Goal: Transaction & Acquisition: Purchase product/service

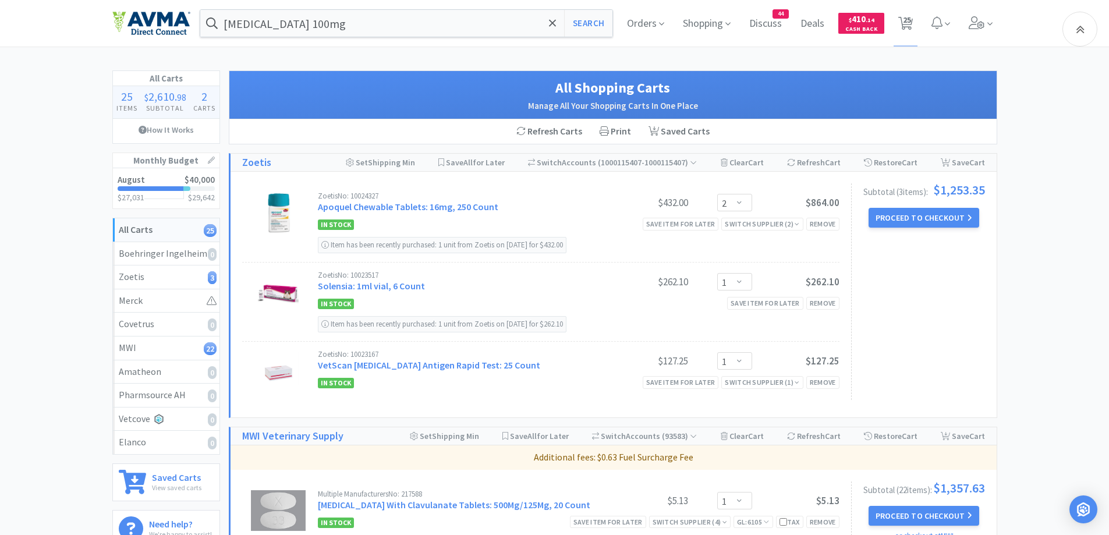
select select "2"
select select "1"
select select "3"
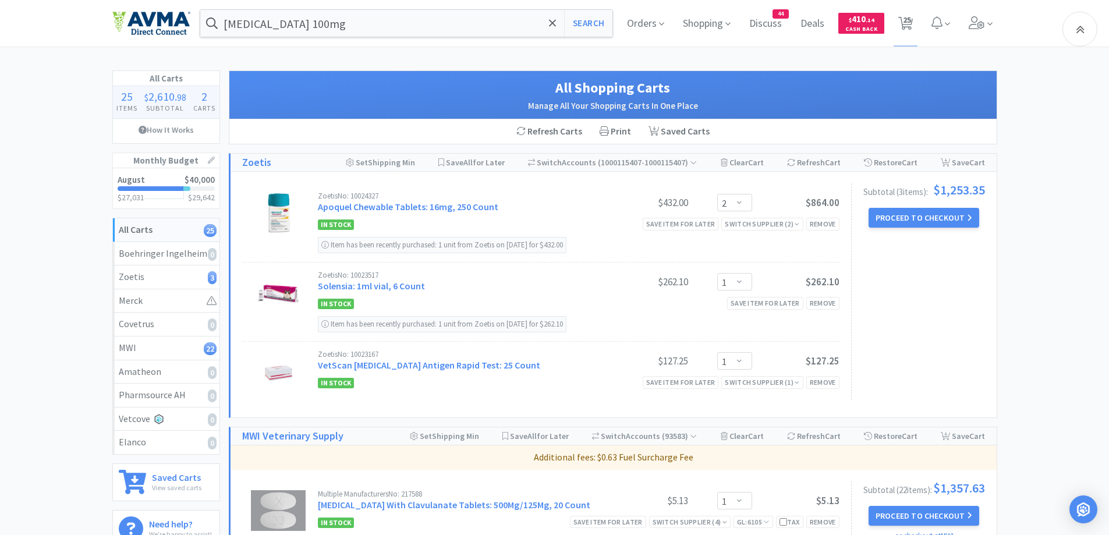
select select "1"
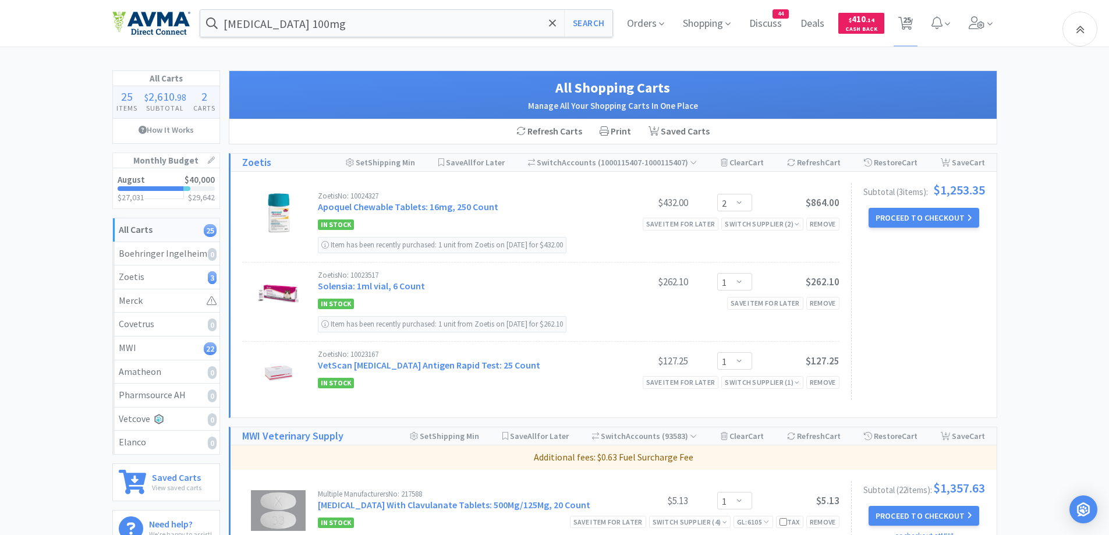
select select "10"
select select "1"
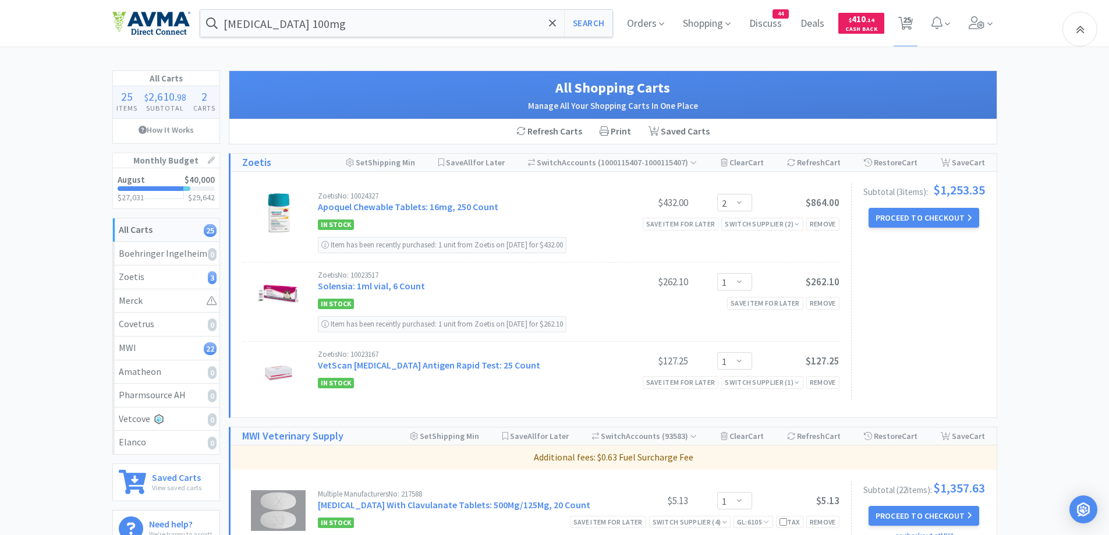
select select "5"
select select "1"
select select "3"
select select "1"
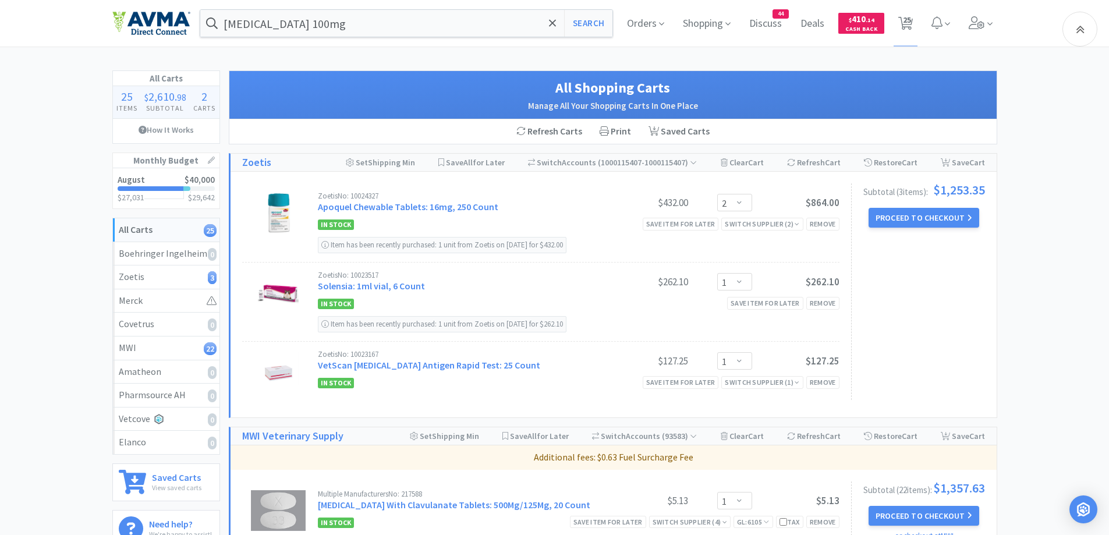
select select "12"
select select "1"
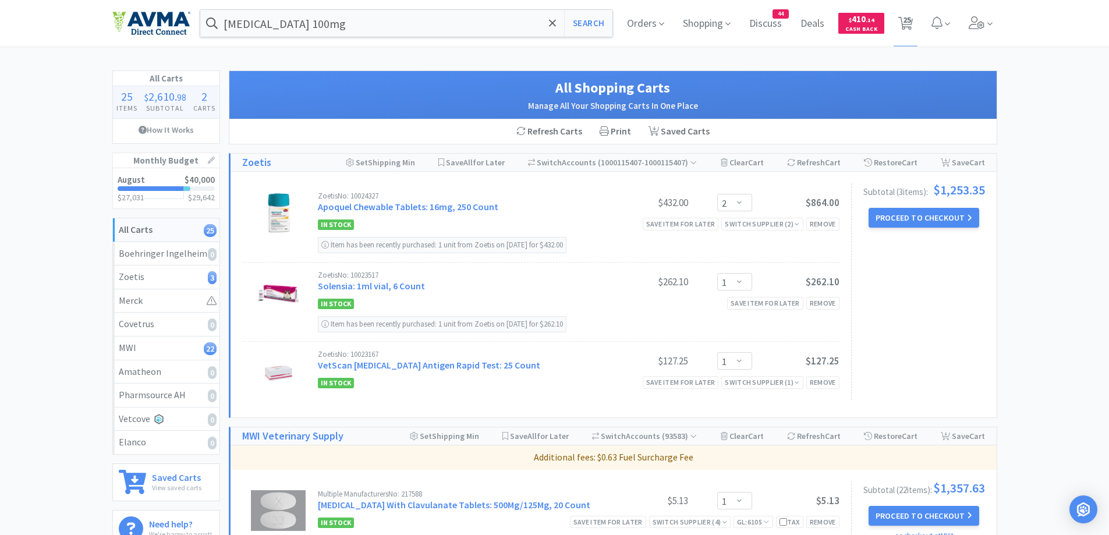
click at [769, 16] on span "Discuss" at bounding box center [766, 23] width 42 height 47
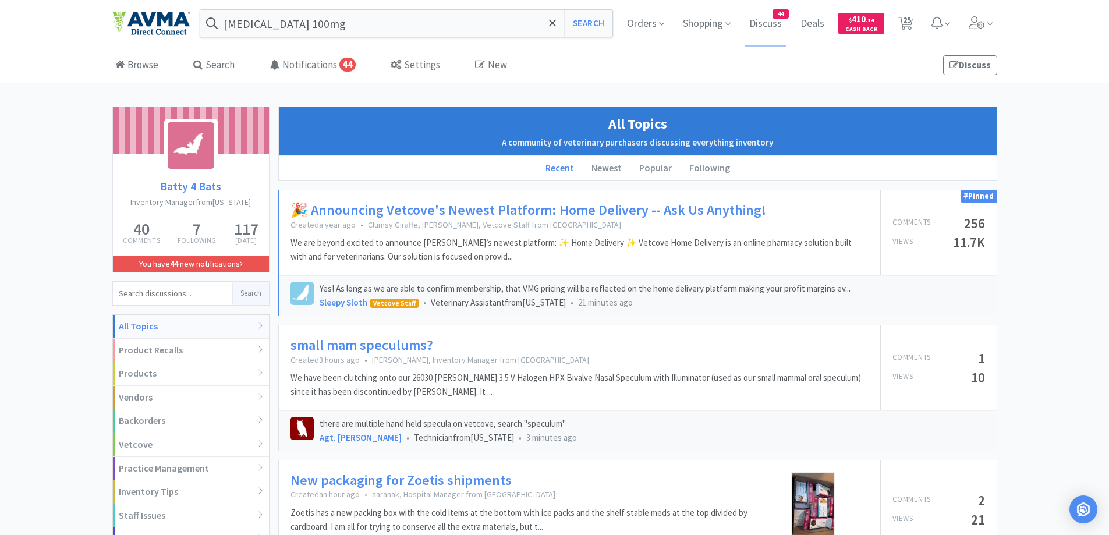
scroll to position [116, 0]
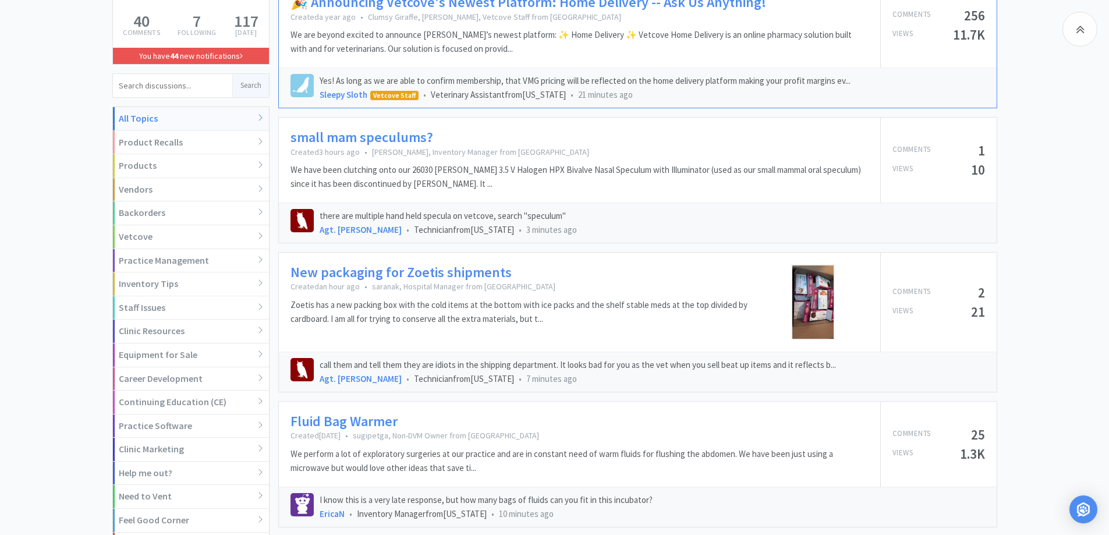
scroll to position [233, 0]
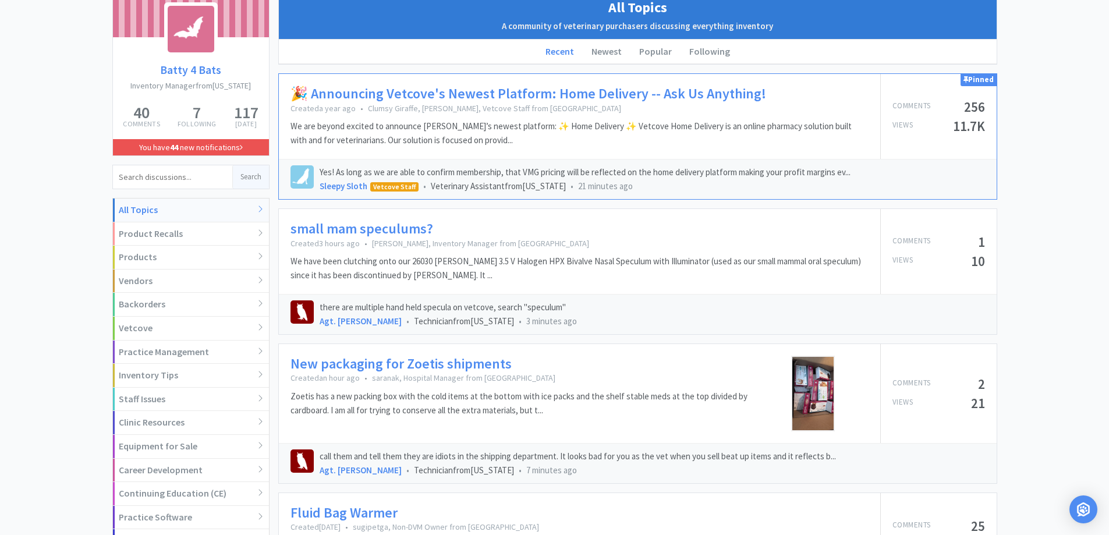
scroll to position [0, 0]
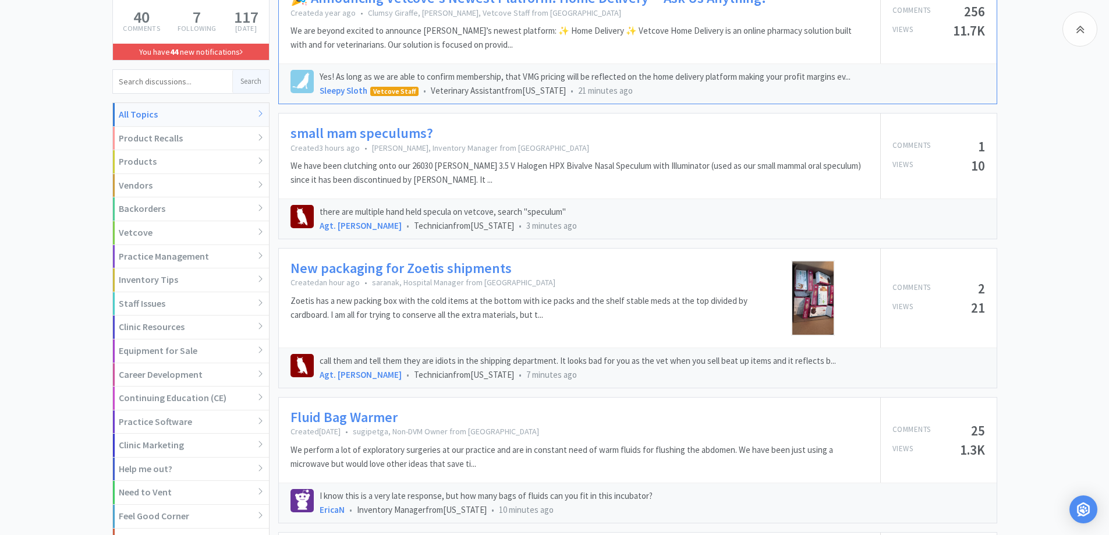
scroll to position [233, 0]
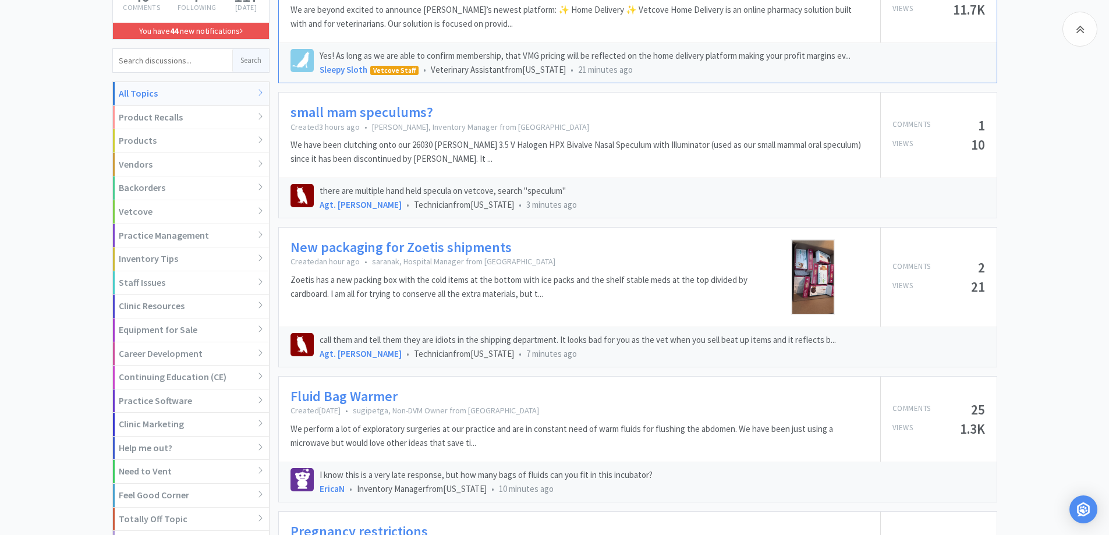
click at [448, 245] on link "New packaging for Zoetis shipments" at bounding box center [400, 247] width 221 height 17
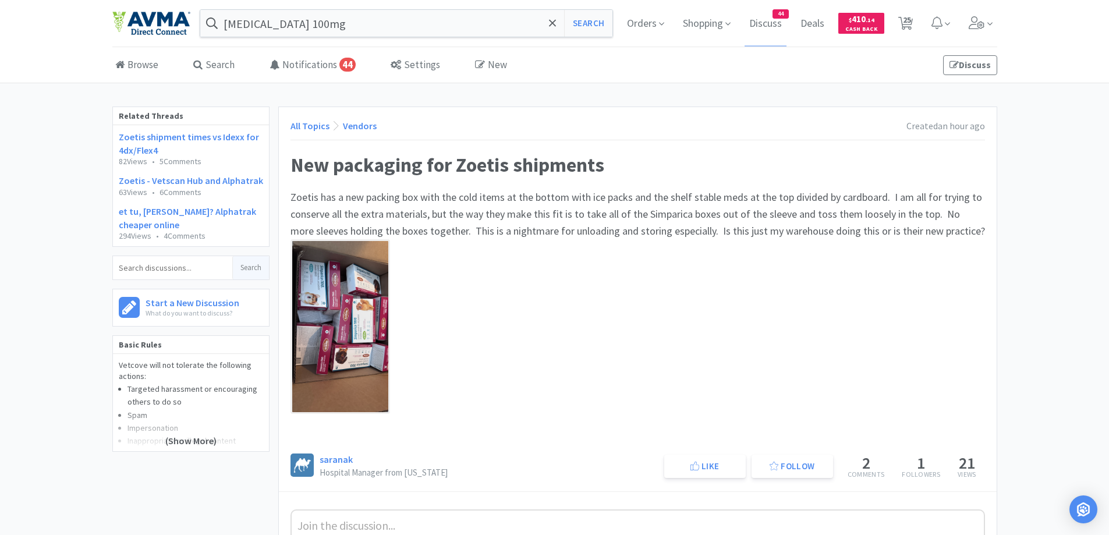
click at [1038, 178] on div "Related Threads Zoetis shipment times vs Idexx for 4dx/Flex4 82 Views • 5 Comme…" at bounding box center [554, 462] width 1109 height 710
click at [1031, 225] on div "Related Threads Zoetis shipment times vs Idexx for 4dx/Flex4 82 Views • 5 Comme…" at bounding box center [554, 462] width 1109 height 710
click at [674, 120] on div "All Topics Vendors Created an hour ago" at bounding box center [637, 130] width 694 height 22
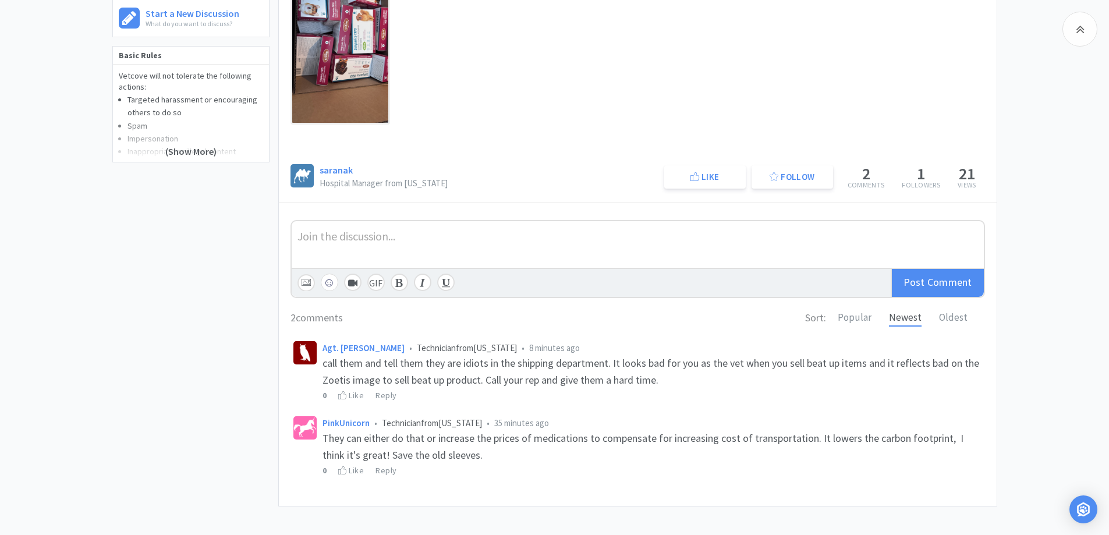
scroll to position [316, 0]
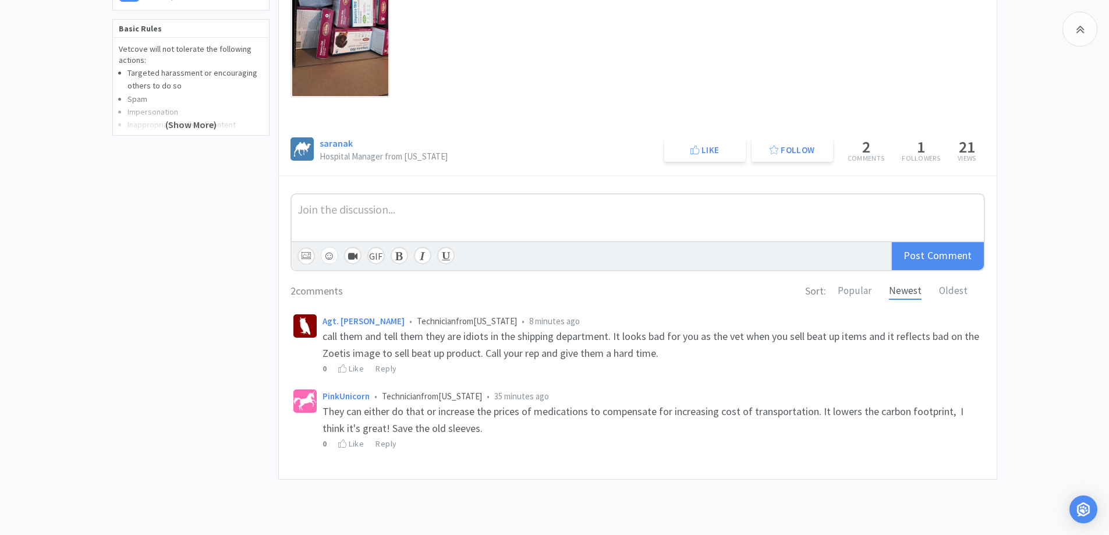
click at [111, 263] on div "Related Threads Zoetis shipment times vs Idexx for 4dx/Flex4 82 Views • 5 Comme…" at bounding box center [554, 145] width 1109 height 710
click at [159, 297] on div "Related Threads Zoetis shipment times vs Idexx for 4dx/Flex4 82 Views • 5 Comme…" at bounding box center [195, 145] width 166 height 710
click at [1023, 350] on div "Related Threads Zoetis shipment times vs Idexx for 4dx/Flex4 82 Views • 5 Comme…" at bounding box center [554, 145] width 1109 height 710
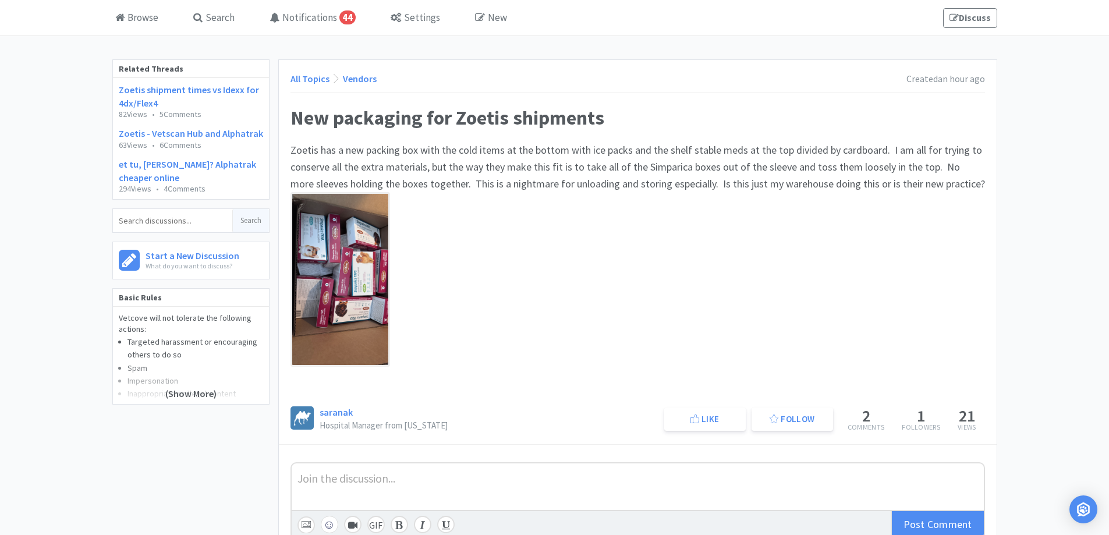
scroll to position [0, 0]
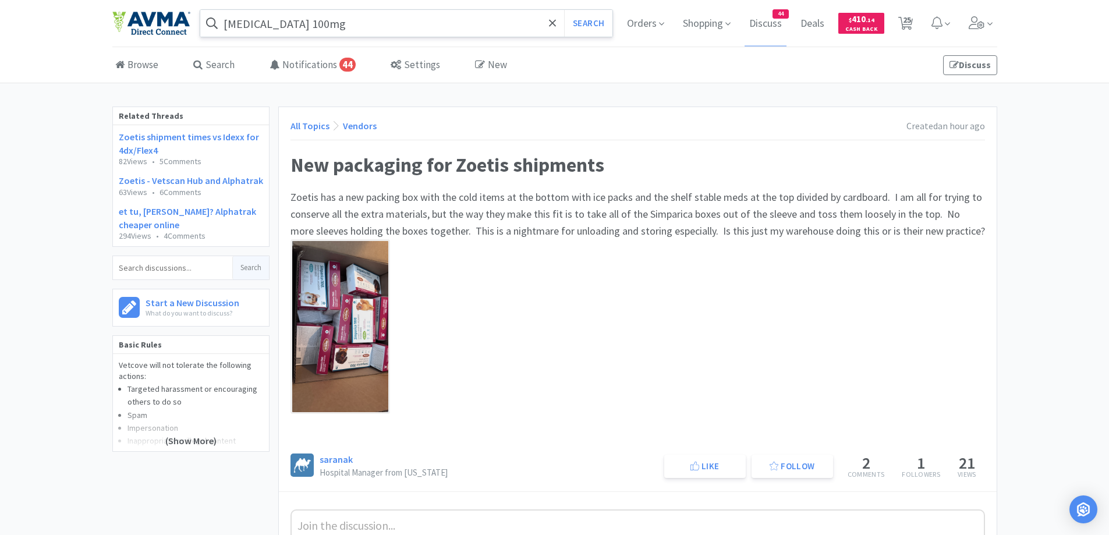
click at [346, 22] on input "[MEDICAL_DATA] 100mg" at bounding box center [406, 23] width 413 height 27
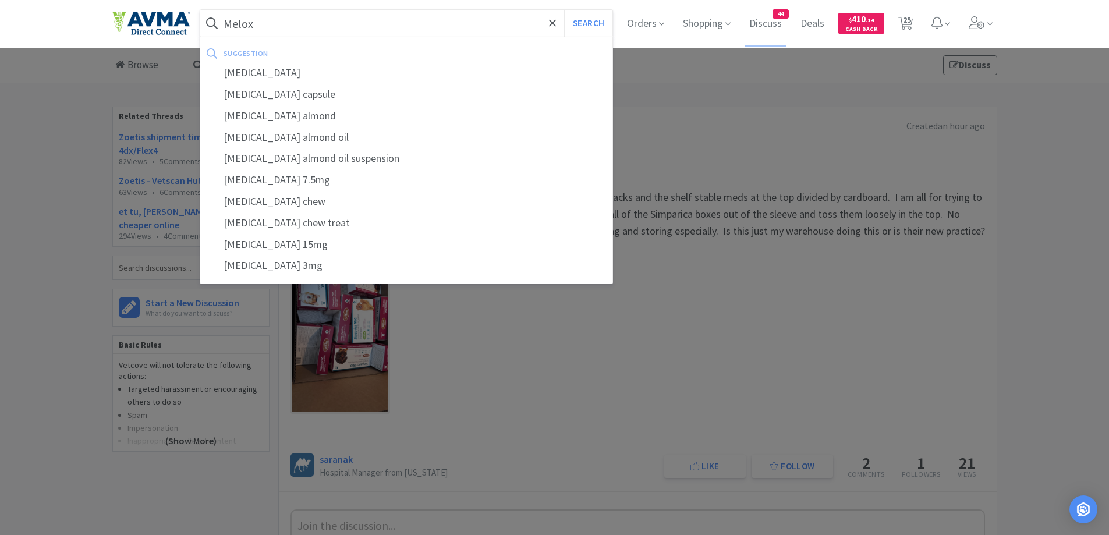
drag, startPoint x: 288, startPoint y: 78, endPoint x: 244, endPoint y: 74, distance: 43.8
click at [288, 79] on div "[MEDICAL_DATA]" at bounding box center [406, 73] width 413 height 22
type input "[MEDICAL_DATA]"
select select "1"
select select "3"
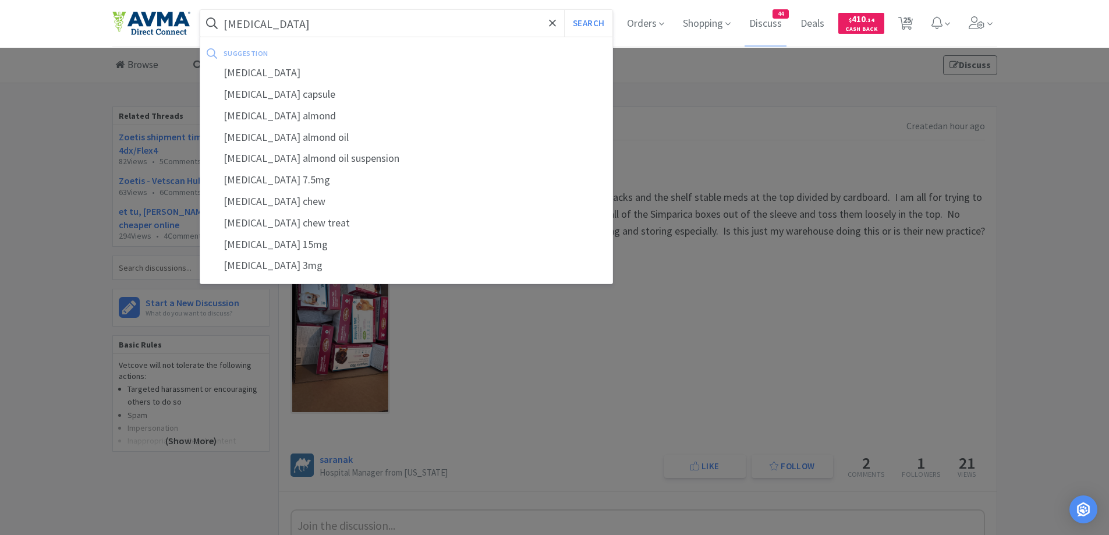
select select "1"
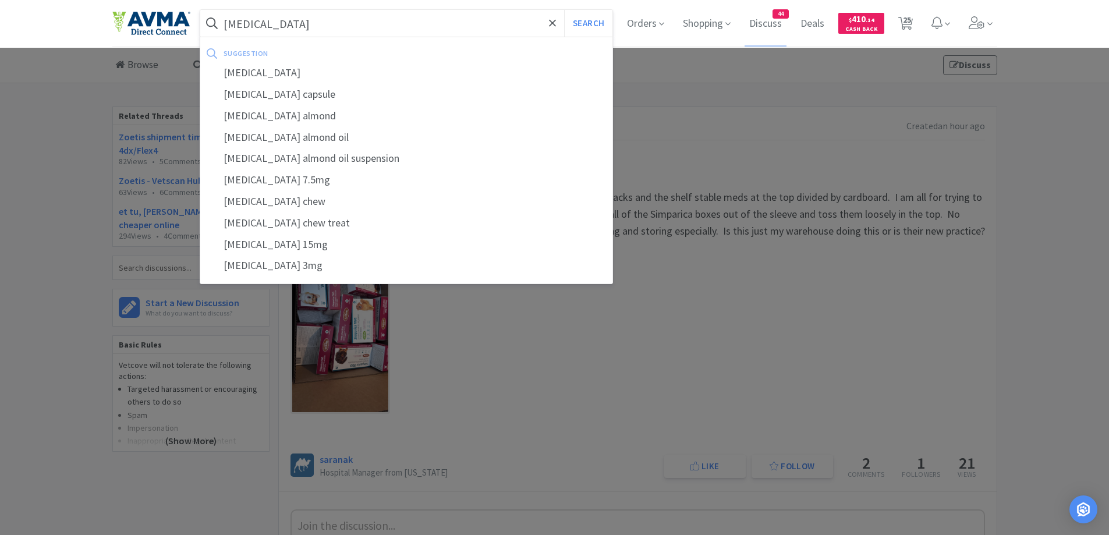
select select "10"
select select "1"
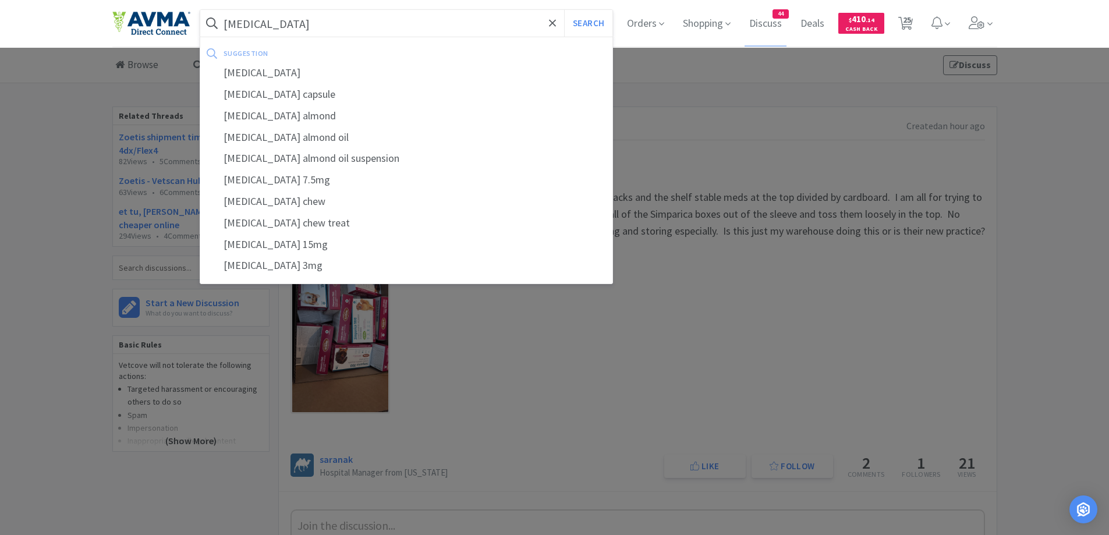
select select "5"
select select "1"
select select "3"
select select "1"
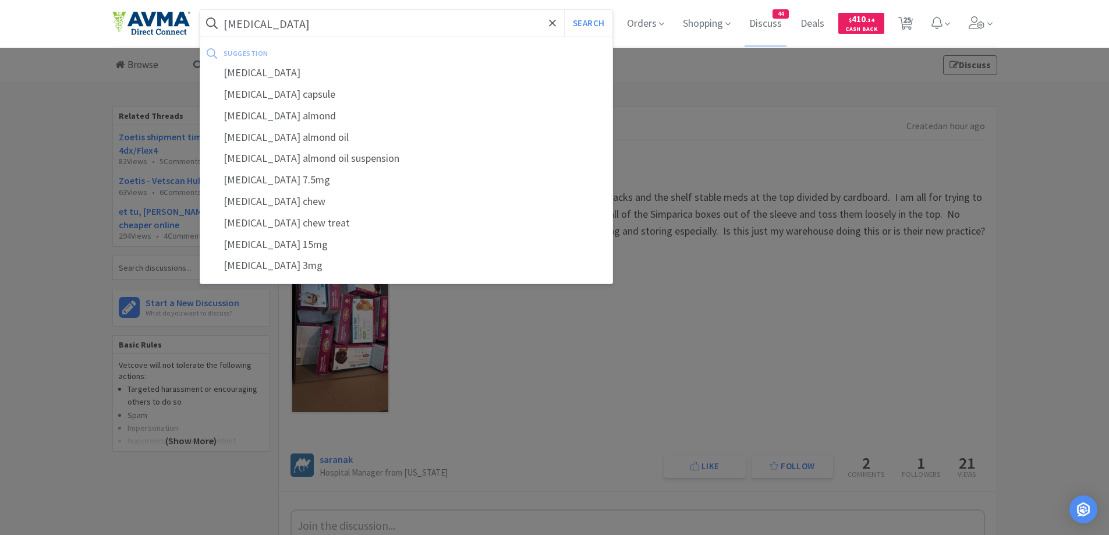
select select "12"
select select "1"
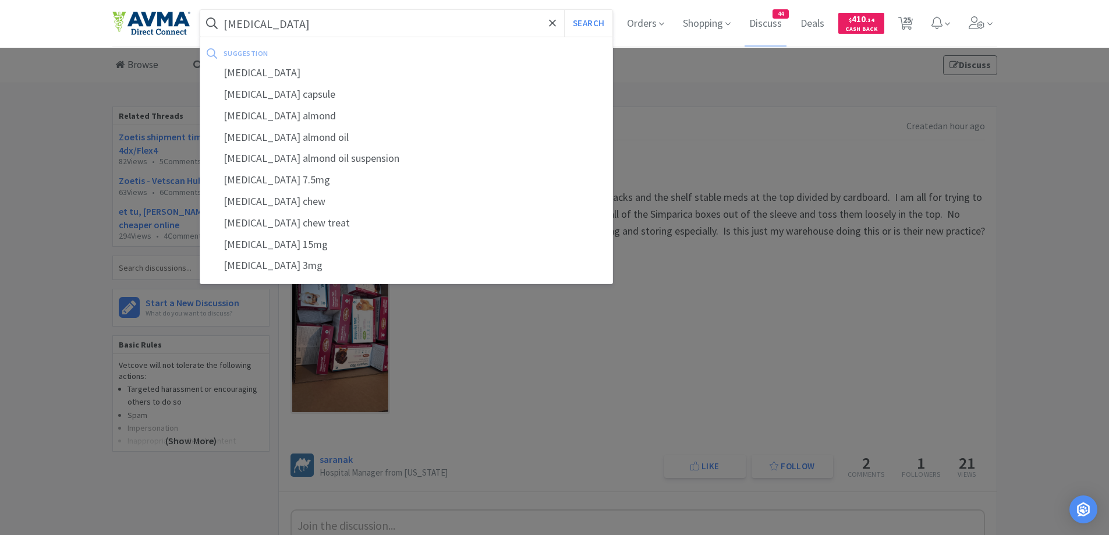
select select "2"
select select "1"
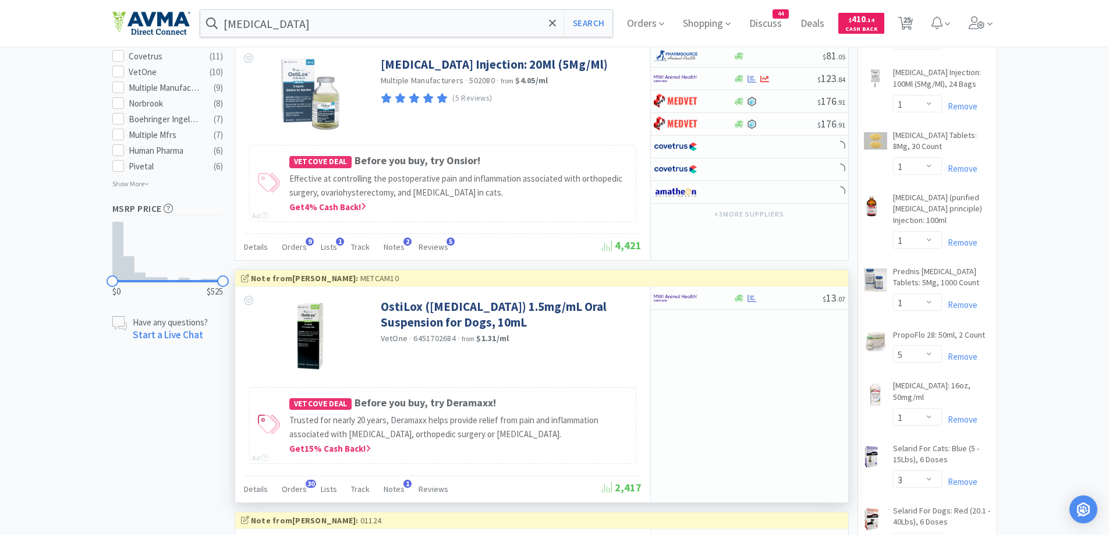
scroll to position [815, 0]
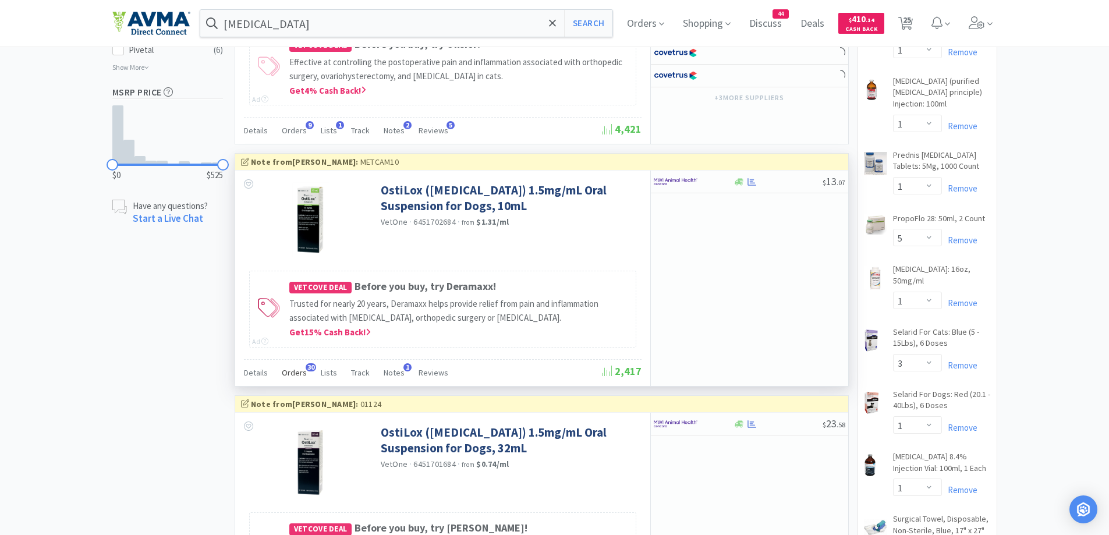
click at [291, 379] on div "Orders 30" at bounding box center [294, 374] width 25 height 22
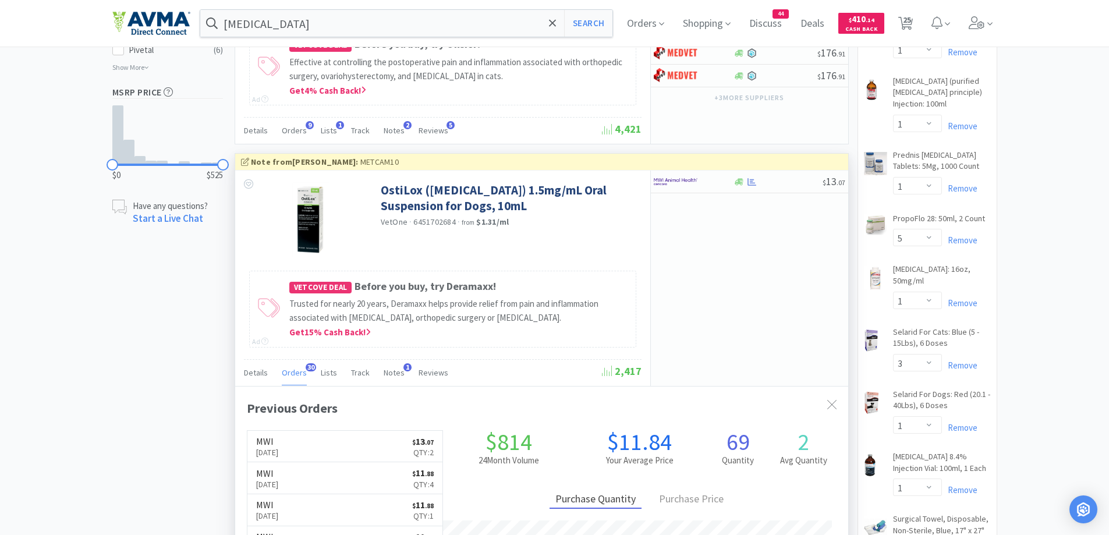
drag, startPoint x: 828, startPoint y: 407, endPoint x: 682, endPoint y: 337, distance: 162.5
click at [828, 407] on icon at bounding box center [831, 404] width 9 height 9
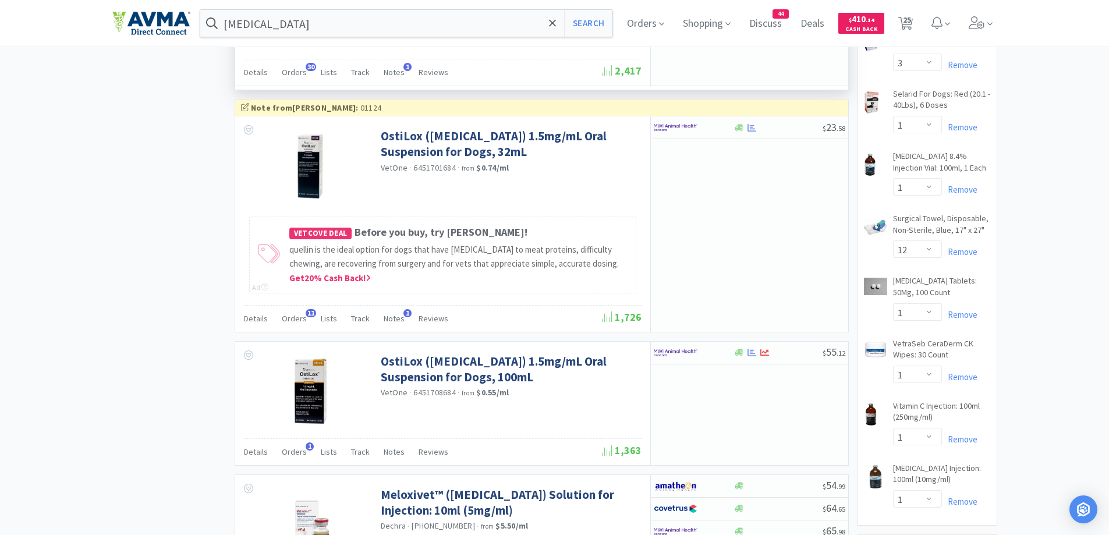
scroll to position [1164, 0]
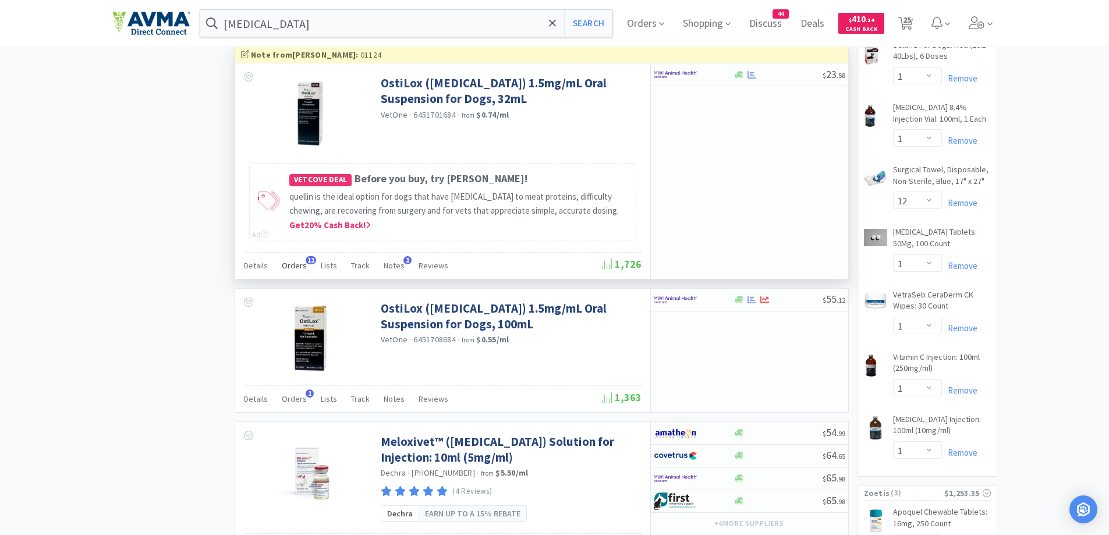
click at [294, 261] on span "Orders" at bounding box center [294, 265] width 25 height 10
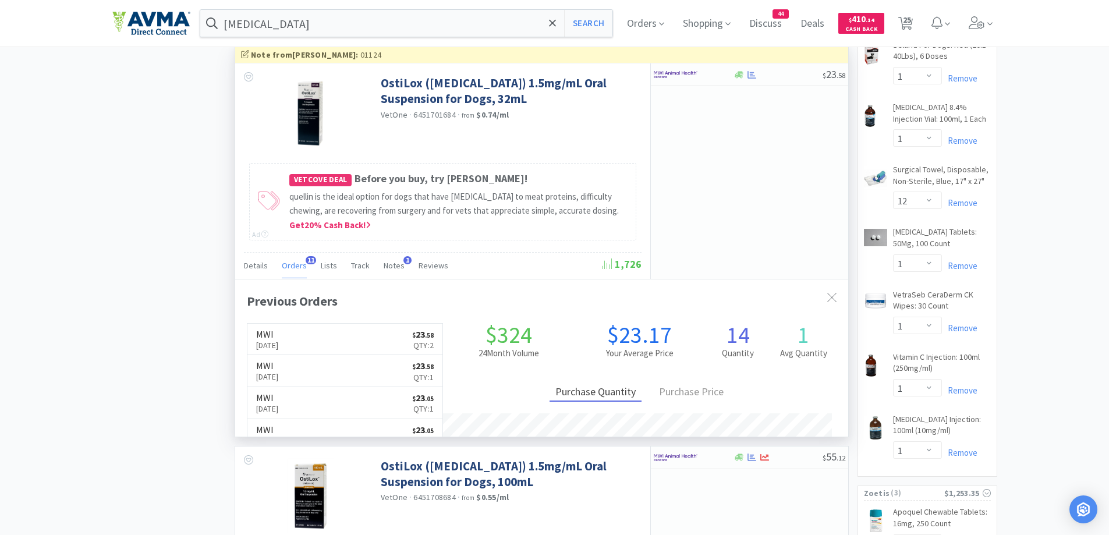
scroll to position [312, 613]
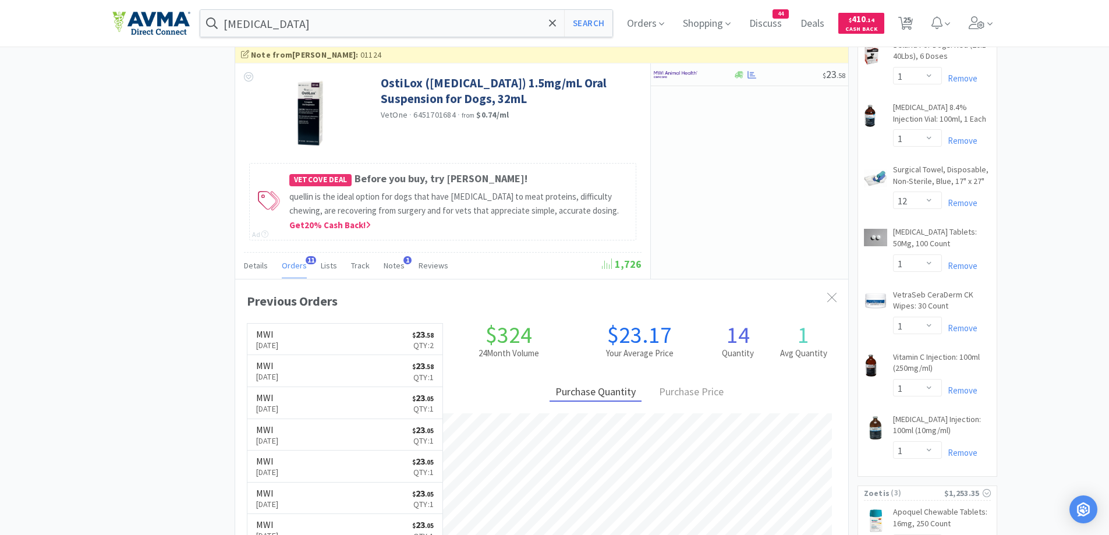
click at [143, 327] on div "× Filter Results Synced Suppliers Only Manufacturers Only Compounds Only Previo…" at bounding box center [554, 413] width 885 height 3015
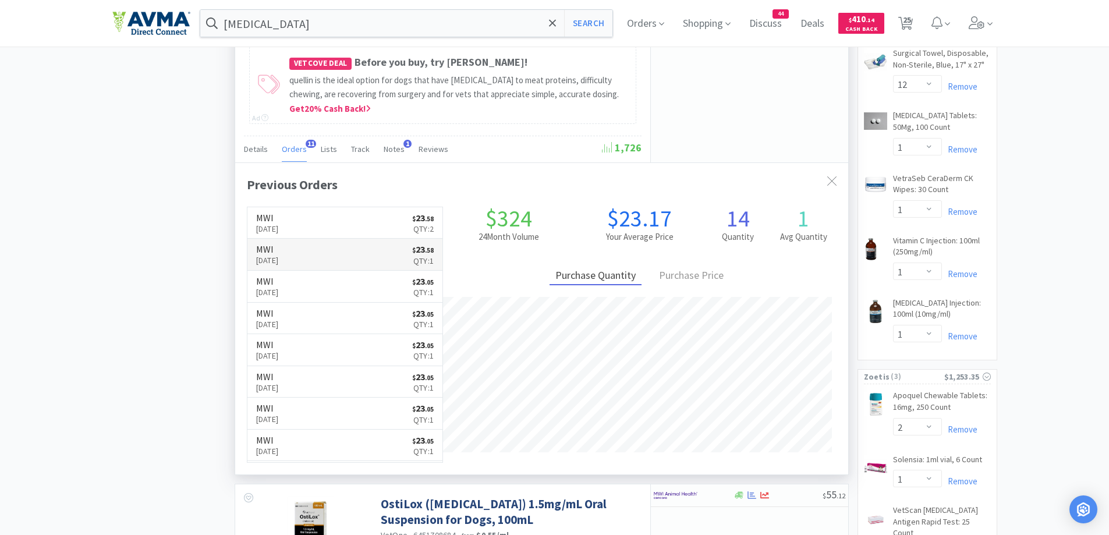
click at [349, 253] on link "MWI [DATE] $ 23 . 58 Qty: 1" at bounding box center [345, 255] width 196 height 32
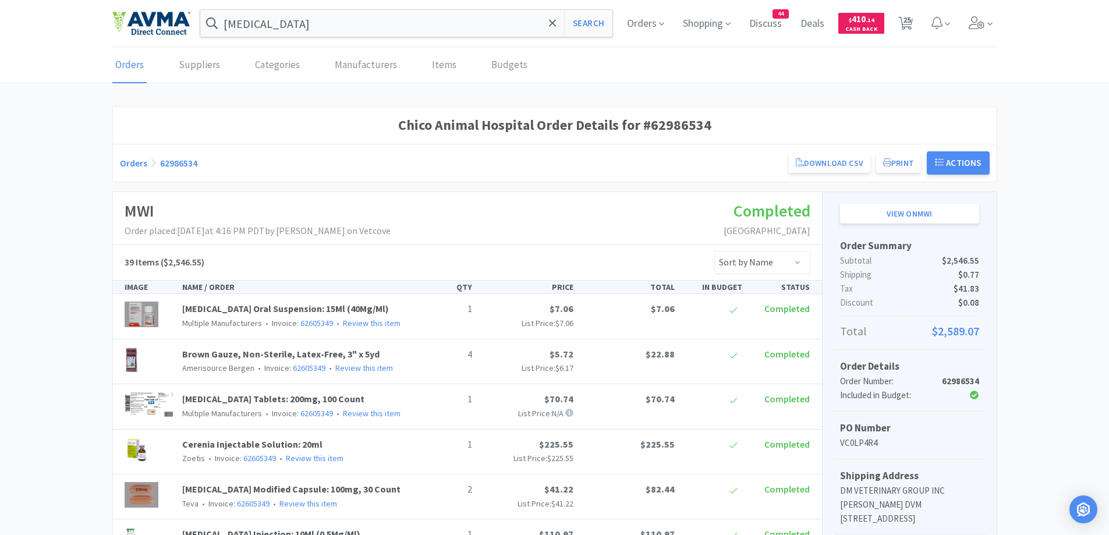
select select "1"
select select "3"
select select "1"
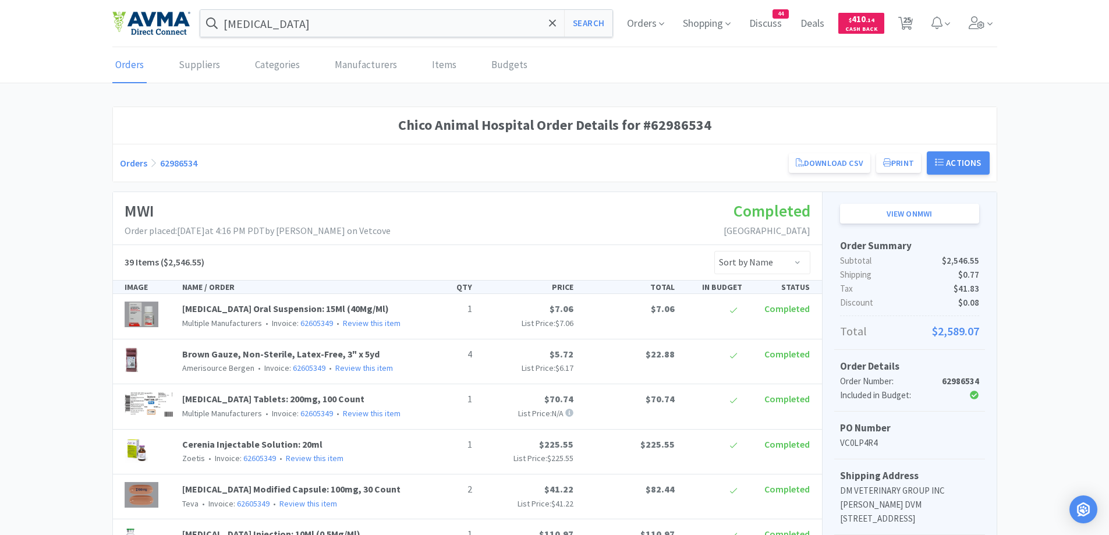
select select "1"
select select "10"
select select "1"
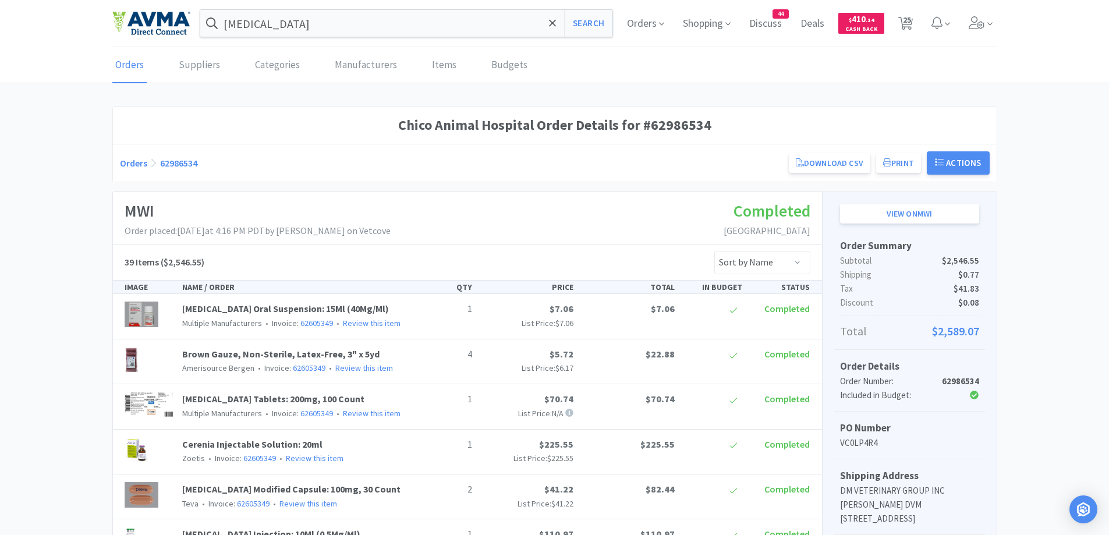
select select "1"
select select "5"
select select "1"
select select "3"
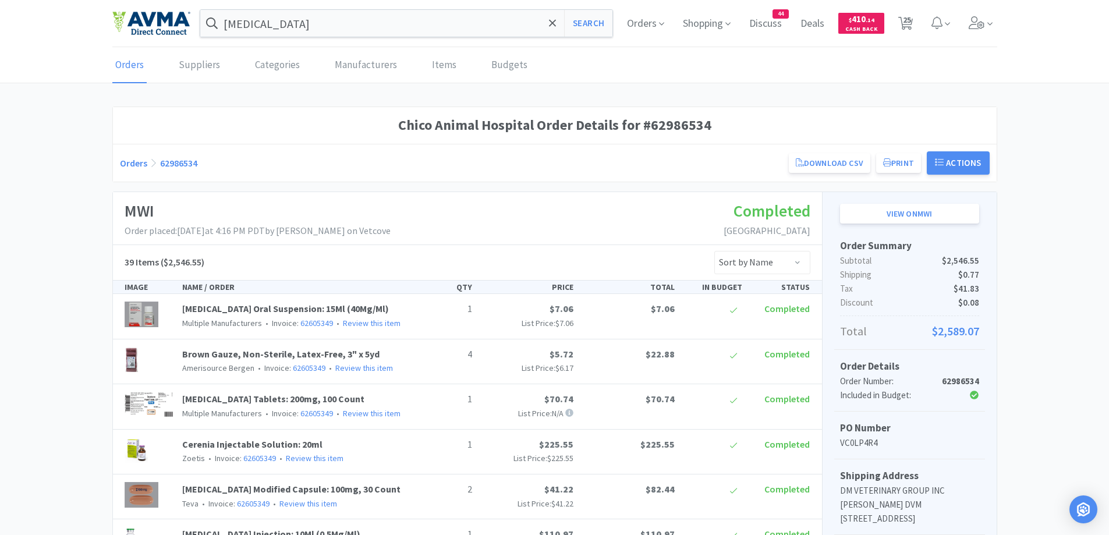
select select "1"
select select "12"
select select "1"
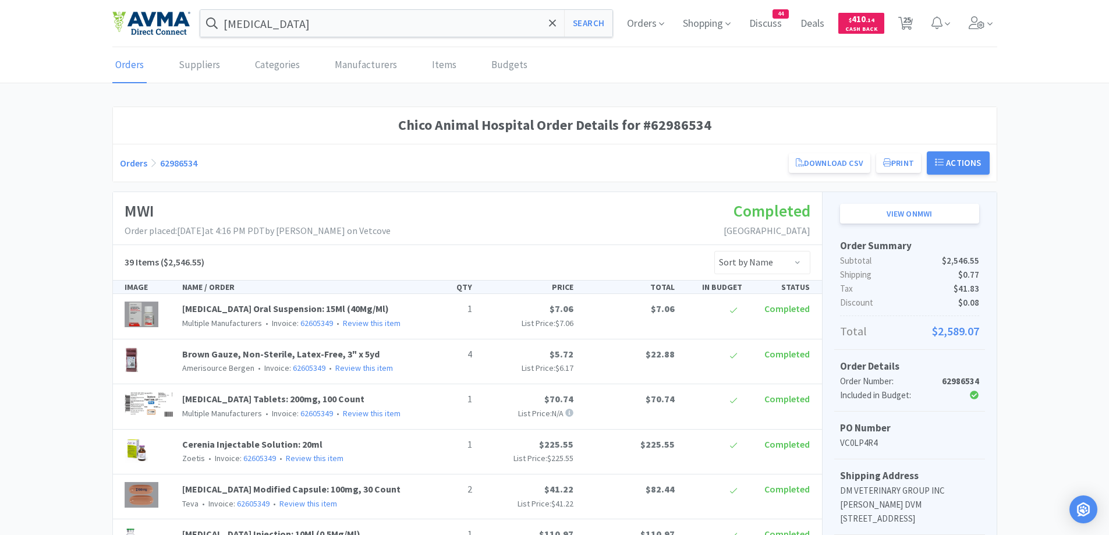
select select "1"
select select "2"
select select "1"
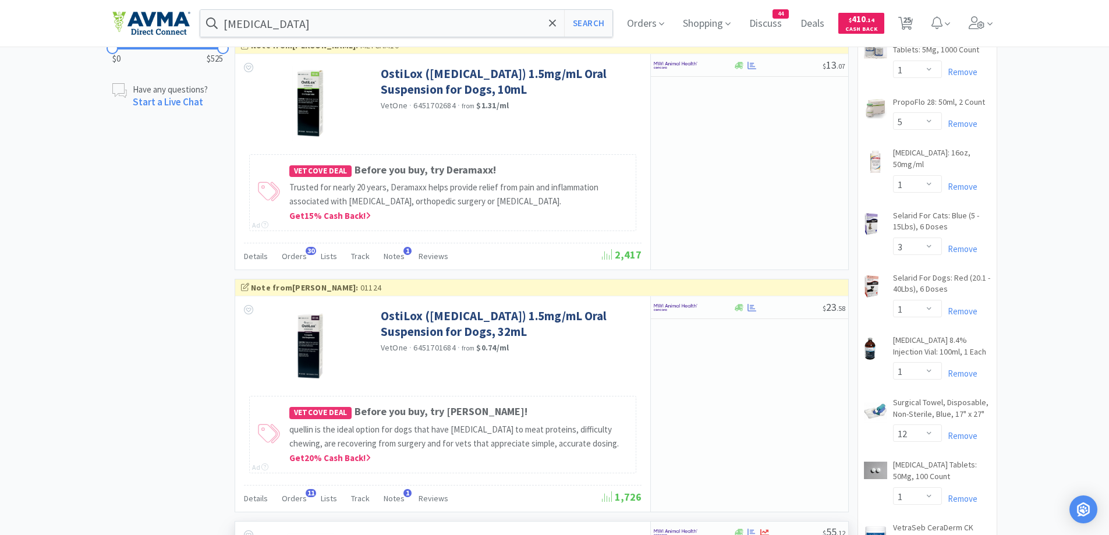
scroll to position [1048, 0]
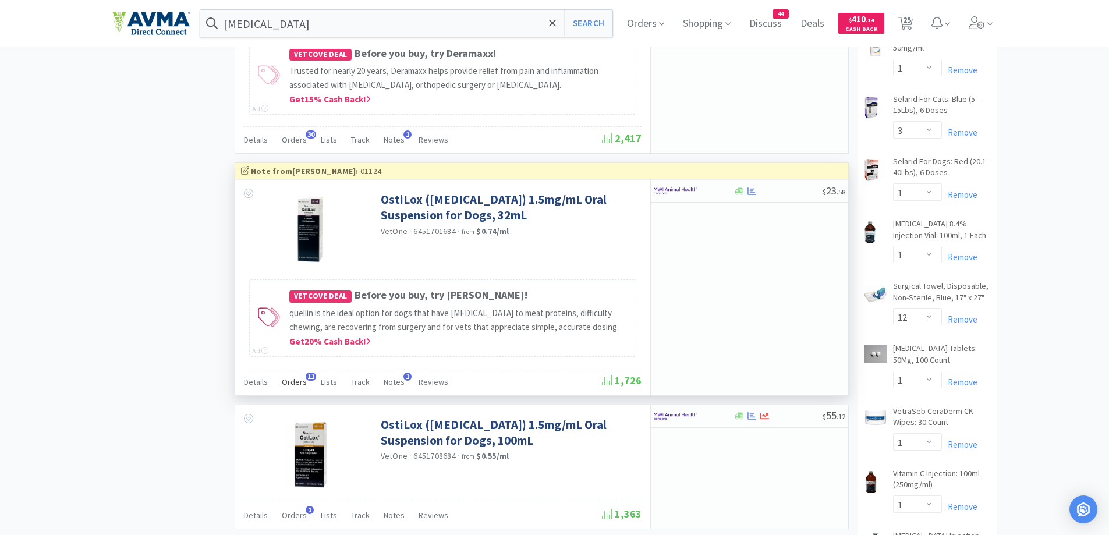
click at [294, 382] on span "Orders" at bounding box center [294, 382] width 25 height 10
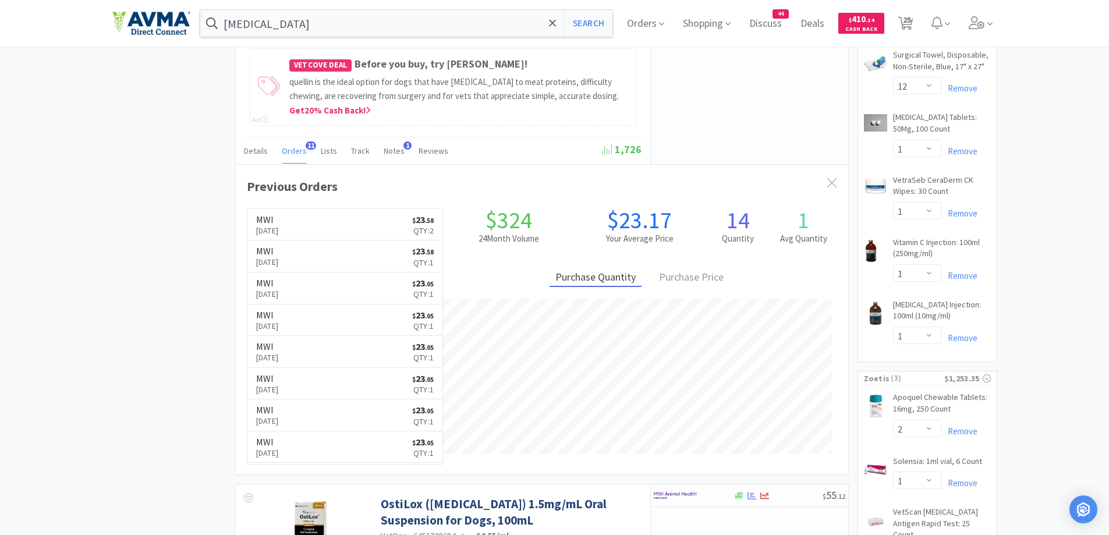
scroll to position [1281, 0]
click at [122, 307] on div "× Filter Results Synced Suppliers Only Manufacturers Only Compounds Only Previo…" at bounding box center [554, 297] width 885 height 3015
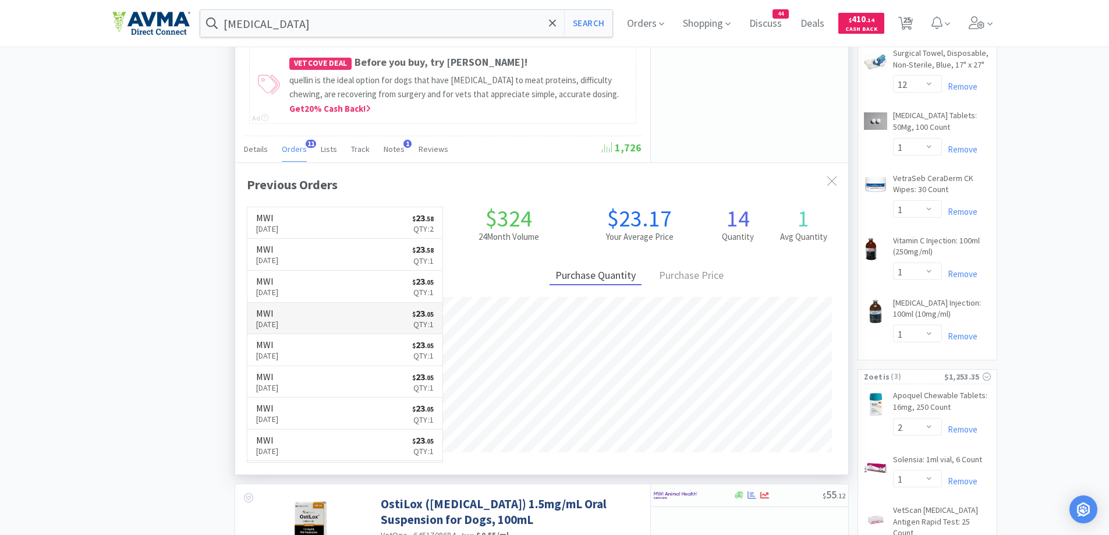
click at [298, 307] on link "MWI [DATE] $ 23 . 05 Qty: 1" at bounding box center [345, 319] width 196 height 32
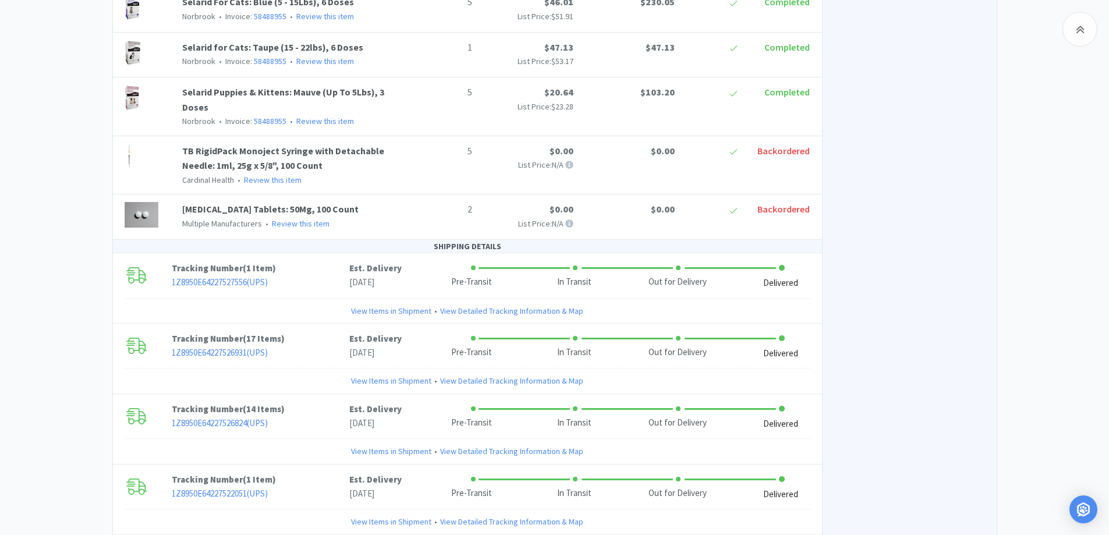
scroll to position [2158, 0]
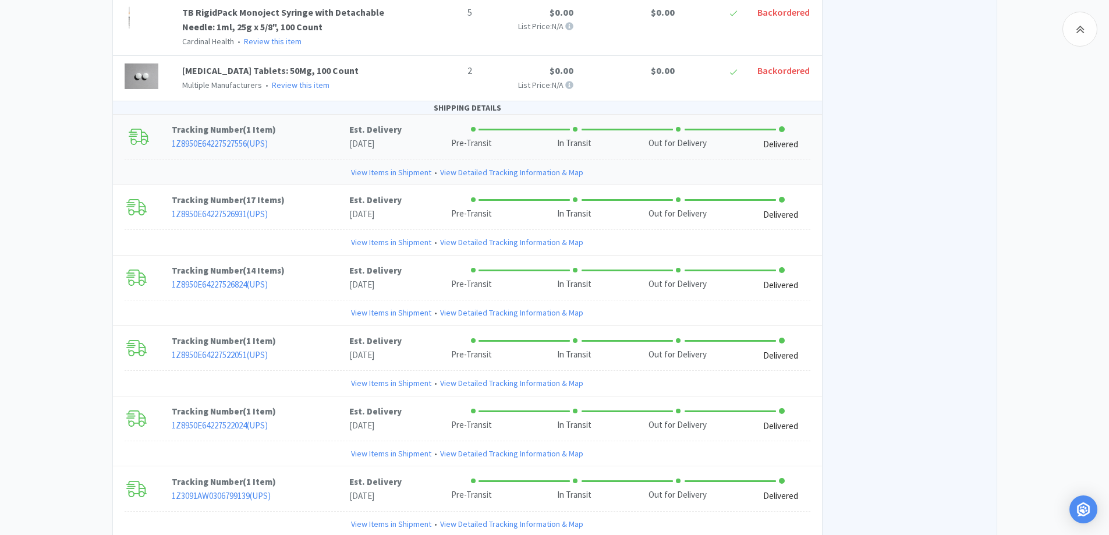
drag, startPoint x: 302, startPoint y: 87, endPoint x: 302, endPoint y: 113, distance: 25.6
click at [303, 123] on p "Tracking Number ( 1 Item )" at bounding box center [261, 130] width 178 height 14
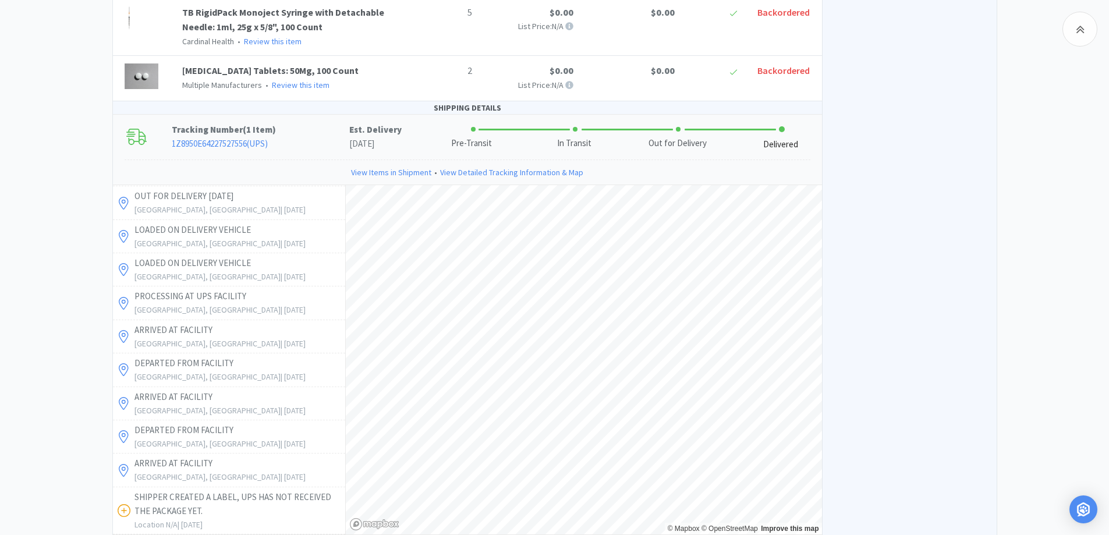
scroll to position [2391, 0]
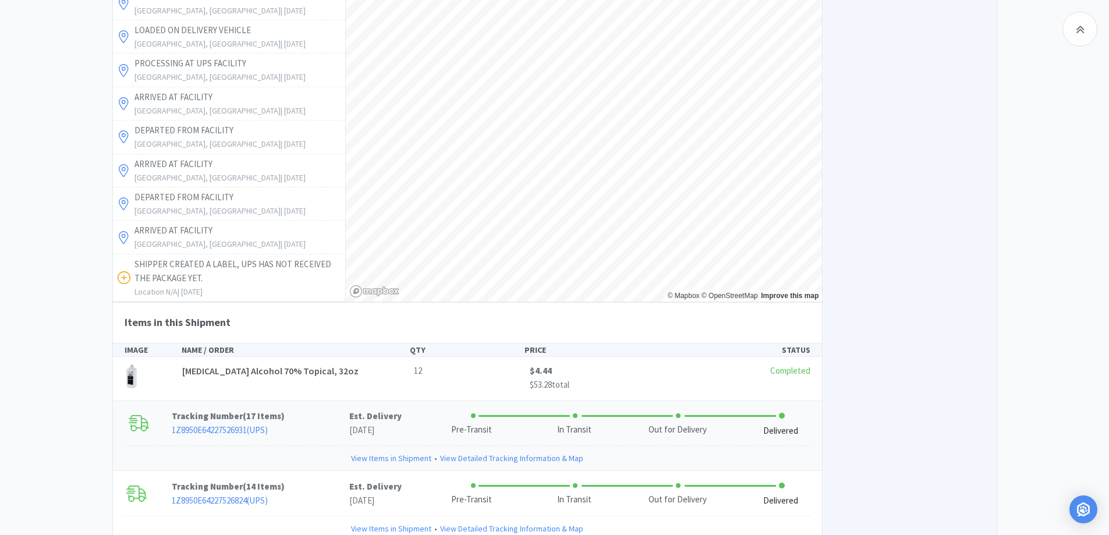
click at [313, 409] on p "Tracking Number ( 17 Items )" at bounding box center [261, 416] width 178 height 14
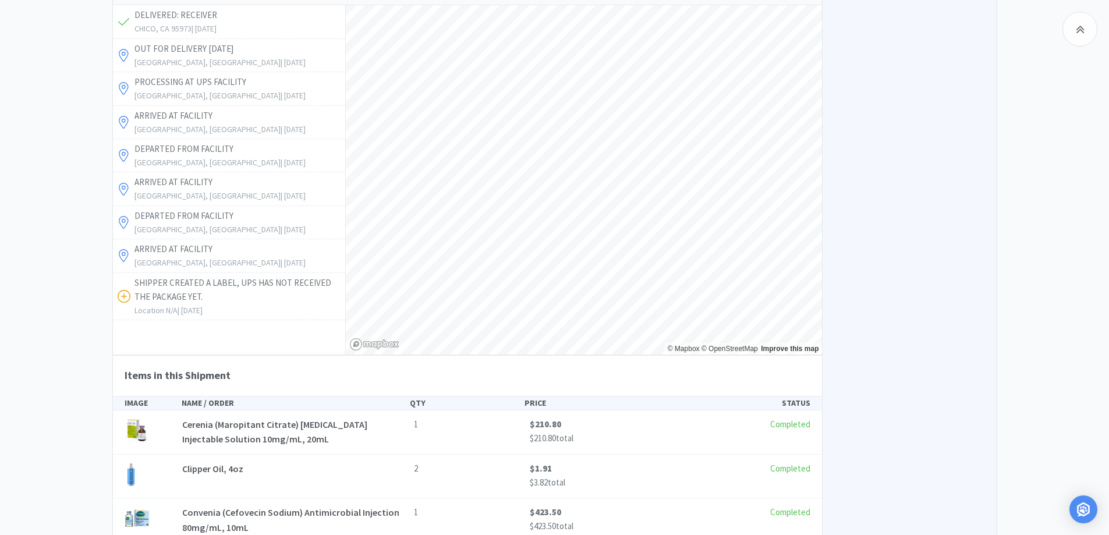
scroll to position [2624, 0]
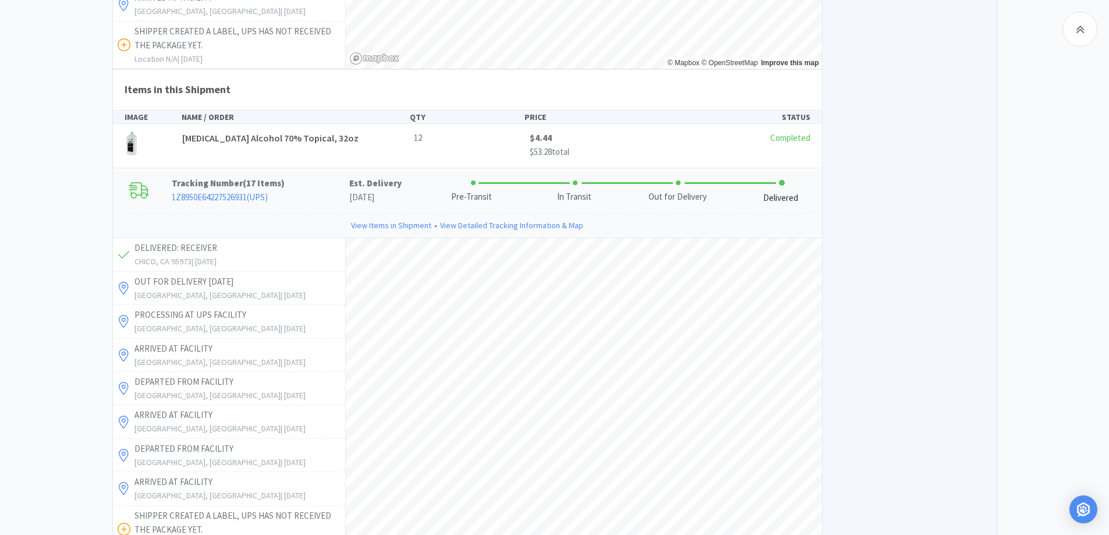
click at [284, 176] on p "Tracking Number ( 17 Items )" at bounding box center [261, 183] width 178 height 14
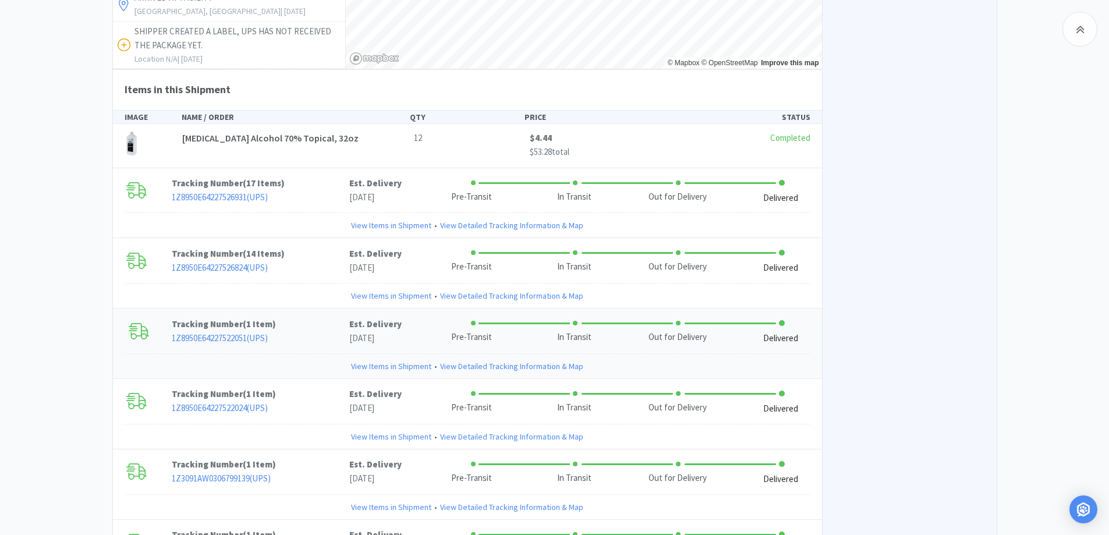
click at [303, 331] on p "1Z8950E64227522051 ( UPS )" at bounding box center [261, 338] width 178 height 14
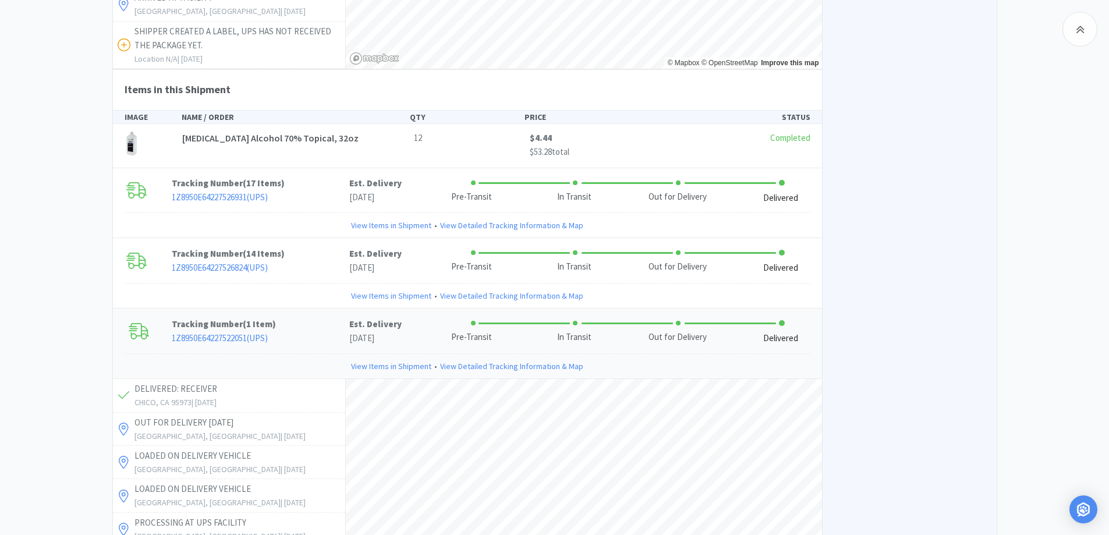
click at [299, 317] on p "Tracking Number ( 1 Item )" at bounding box center [261, 324] width 178 height 14
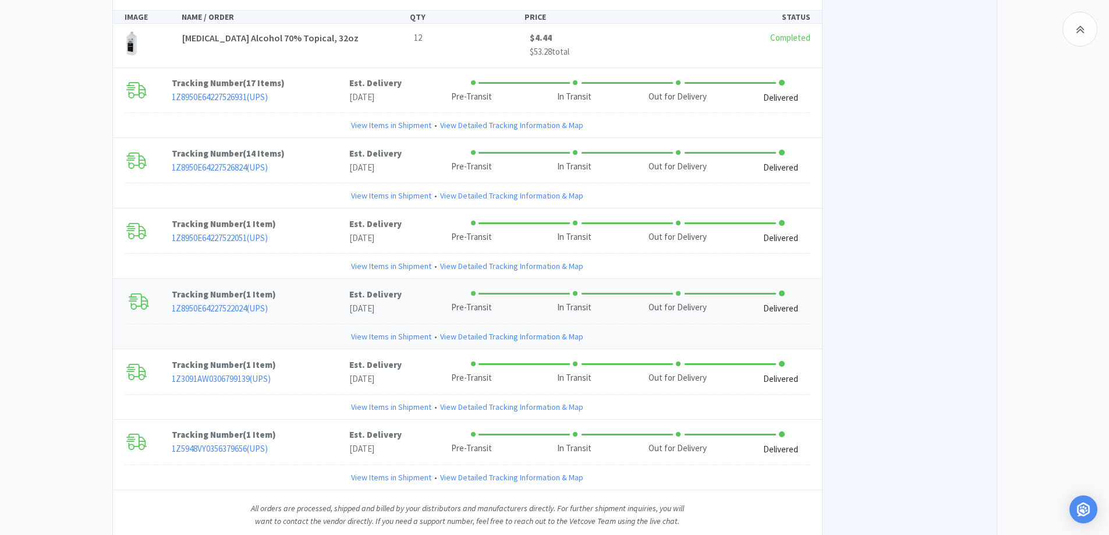
scroll to position [2724, 0]
click at [293, 442] on p "1Z5948VY0356379656 ( UPS )" at bounding box center [261, 449] width 178 height 14
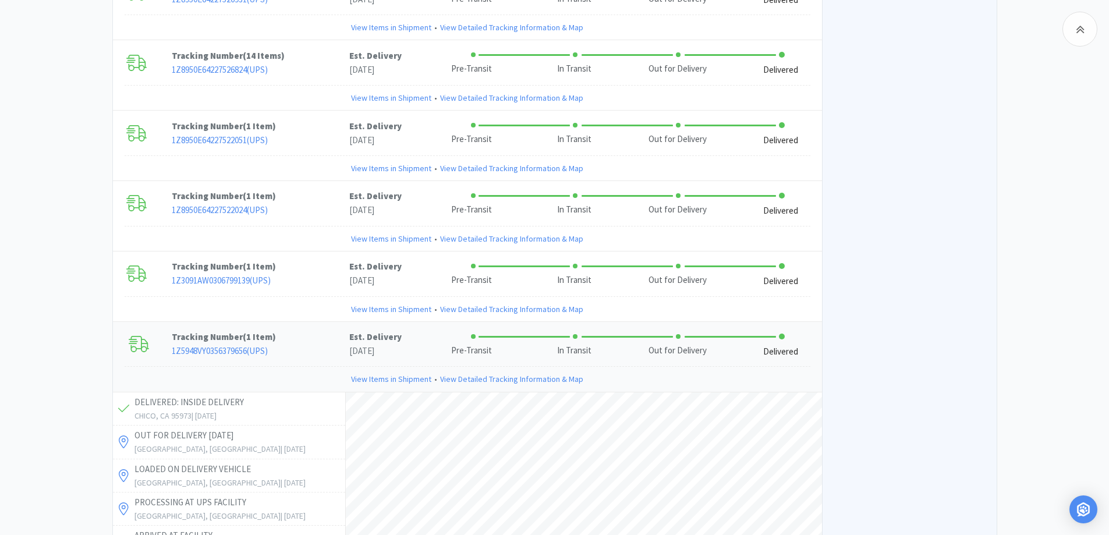
click at [294, 344] on p "1Z5948VY0356379656 ( UPS )" at bounding box center [261, 351] width 178 height 14
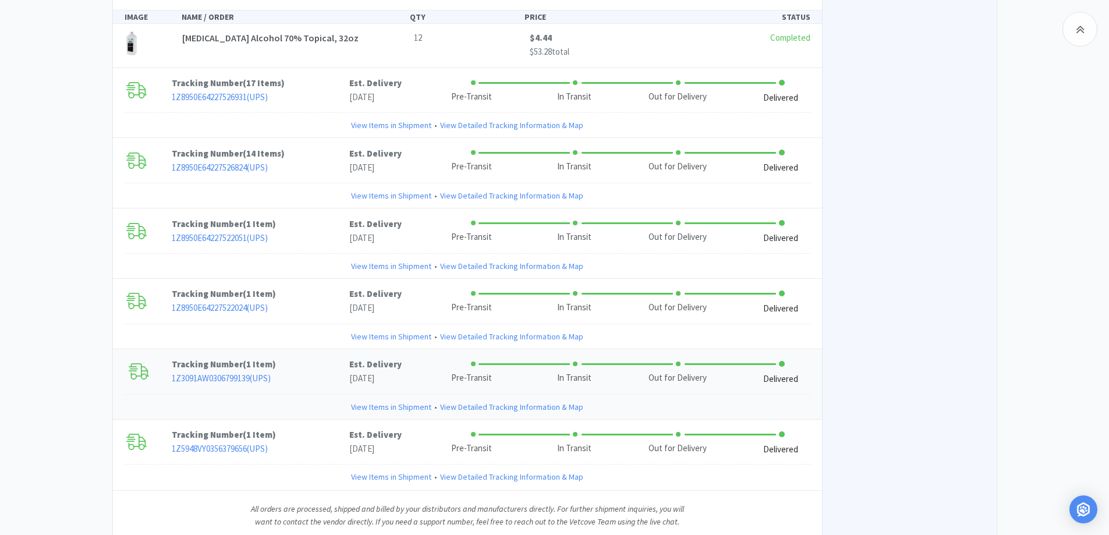
click at [286, 349] on div "Tracking Number ( 1 Item ) 1Z3091AW0306799139 ( UPS ) Est. Delivery [DATE] Pre-…" at bounding box center [467, 371] width 709 height 45
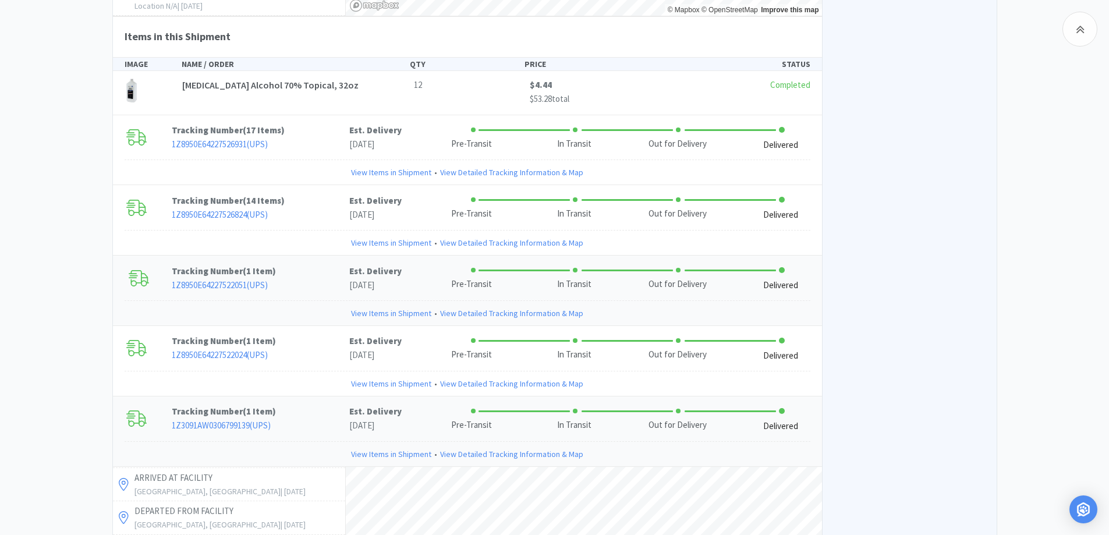
scroll to position [2590, 0]
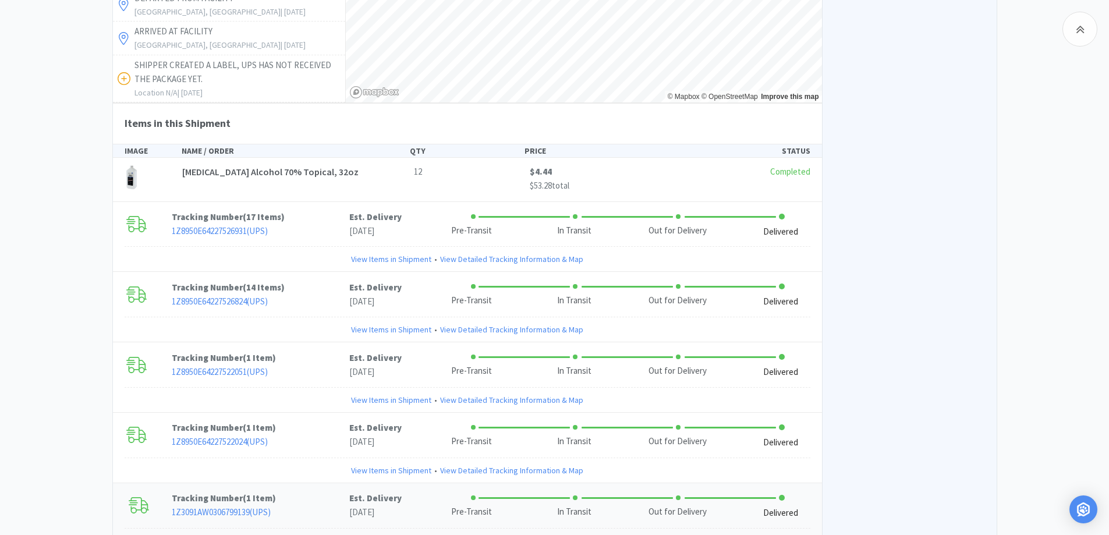
click at [314, 505] on p "1Z3091AW0306799139 ( UPS )" at bounding box center [261, 512] width 178 height 14
click at [286, 421] on p "Tracking Number ( 1 Item )" at bounding box center [261, 428] width 178 height 14
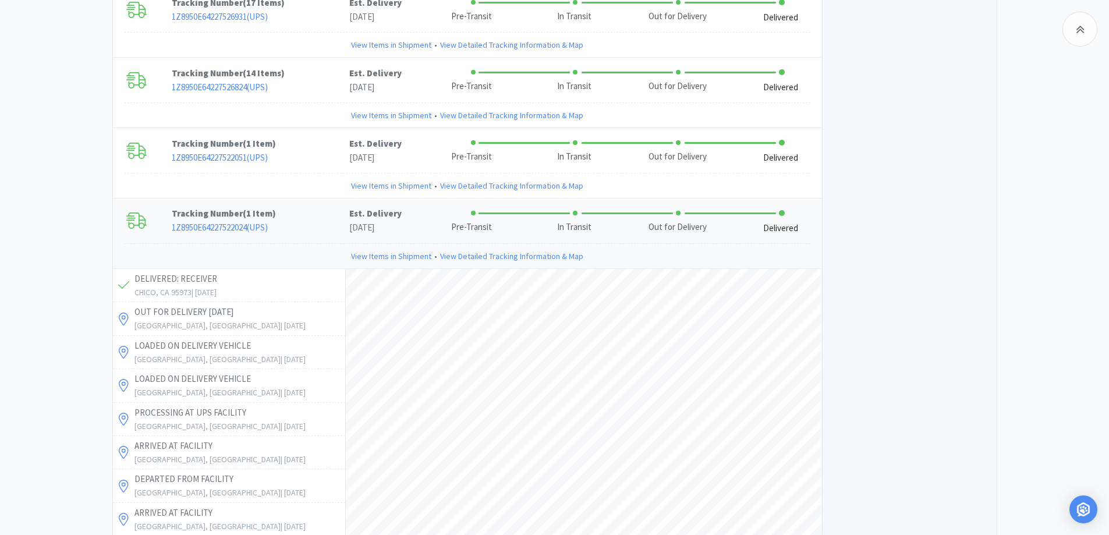
scroll to position [2706, 0]
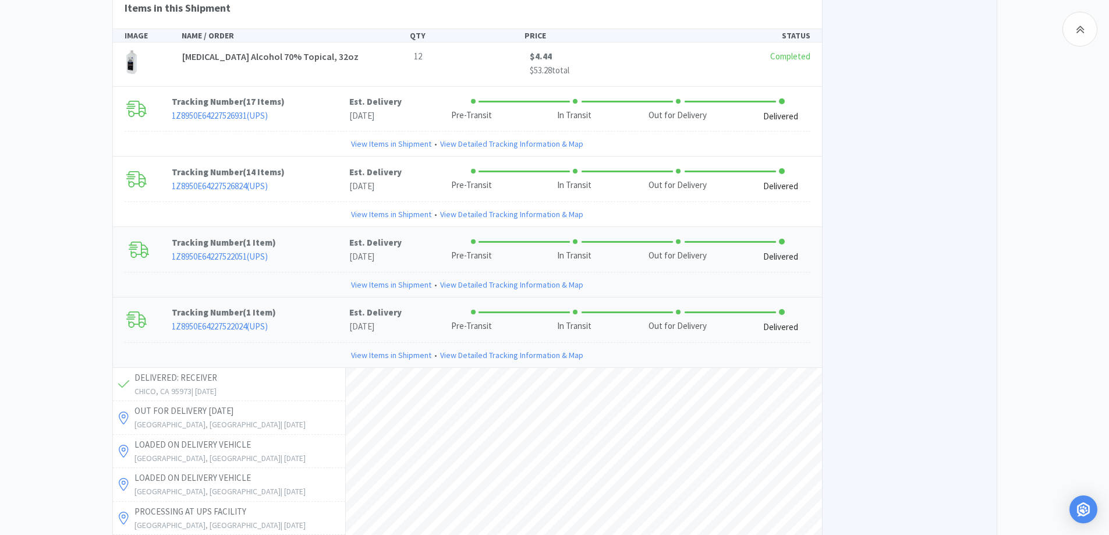
click at [297, 236] on p "Tracking Number ( 1 Item )" at bounding box center [261, 243] width 178 height 14
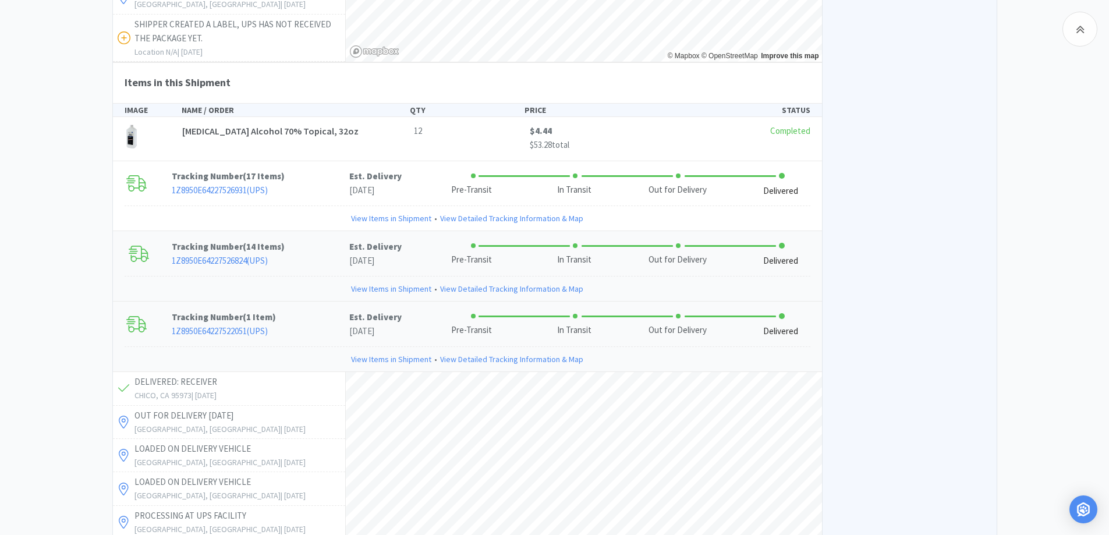
scroll to position [2589, 0]
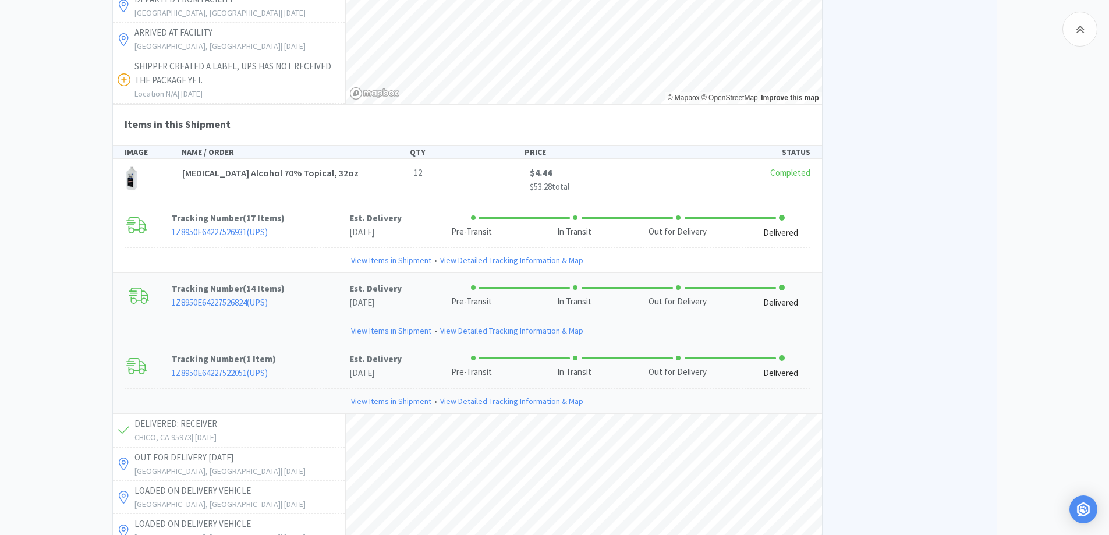
click at [294, 296] on p "1Z8950E64227526824 ( UPS )" at bounding box center [261, 303] width 178 height 14
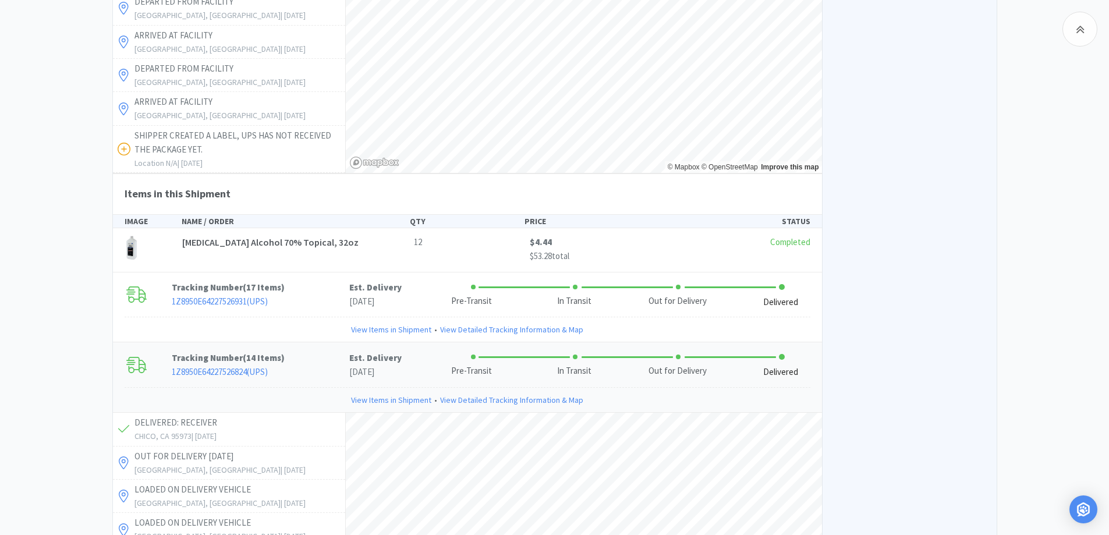
scroll to position [2473, 0]
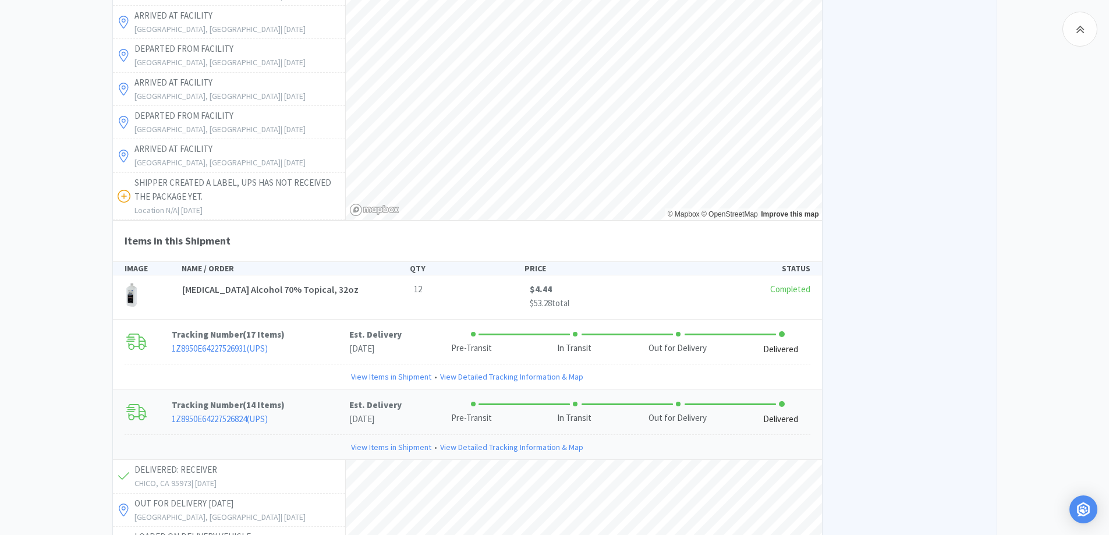
select select "1"
select select "3"
select select "1"
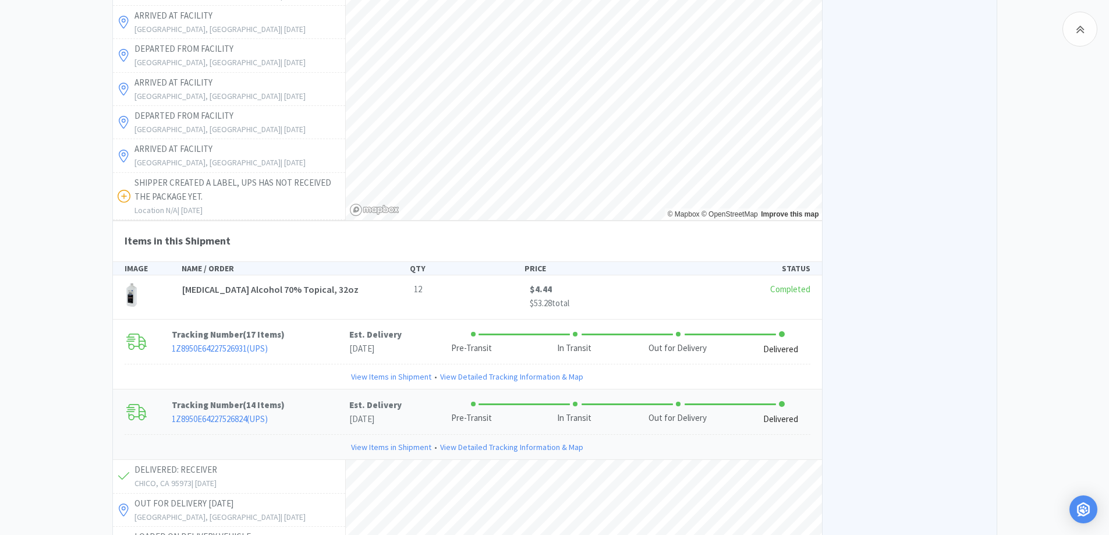
select select "1"
select select "10"
select select "1"
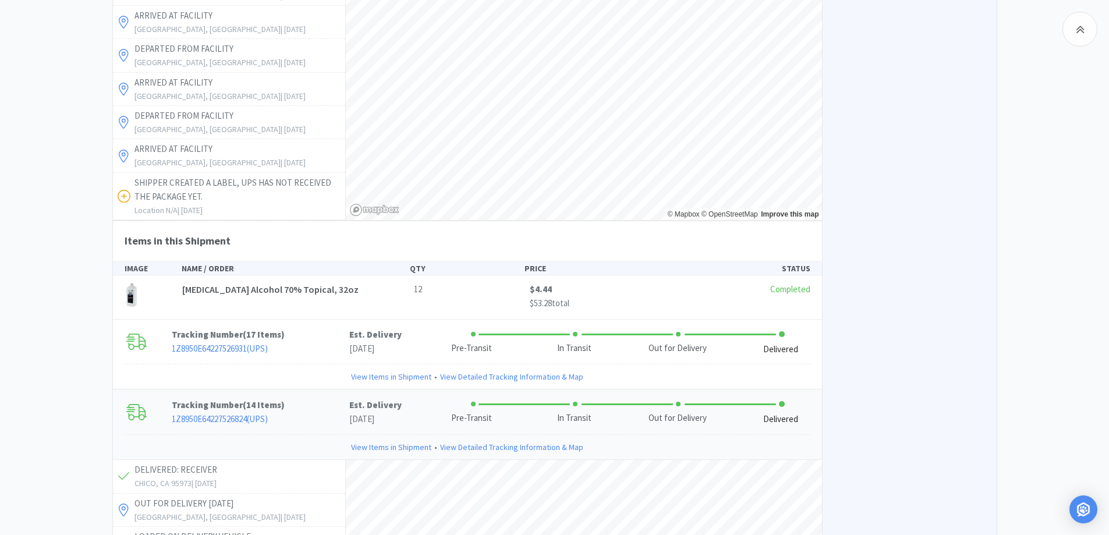
select select "1"
select select "5"
select select "1"
select select "3"
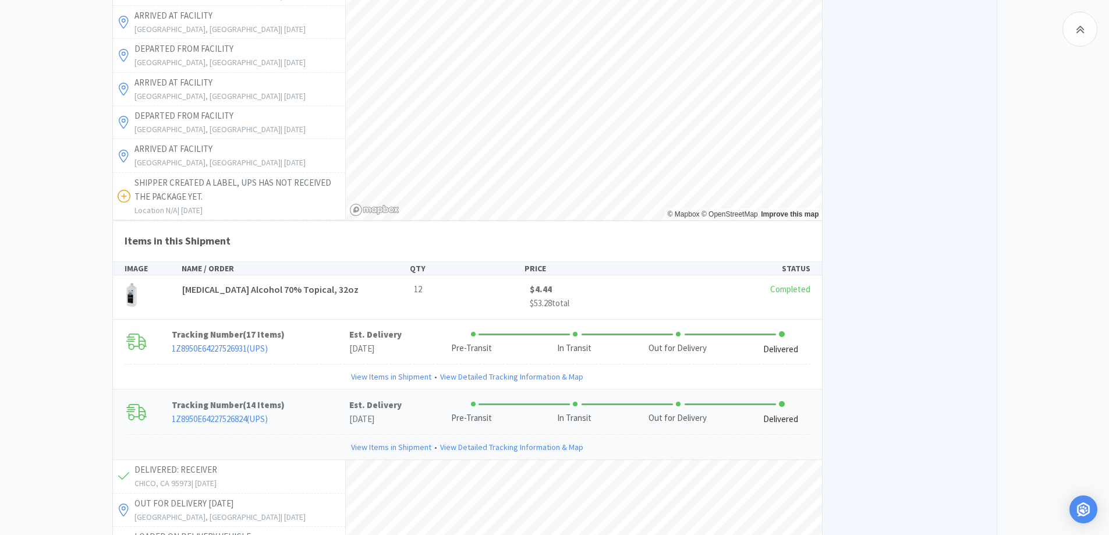
select select "1"
select select "12"
select select "1"
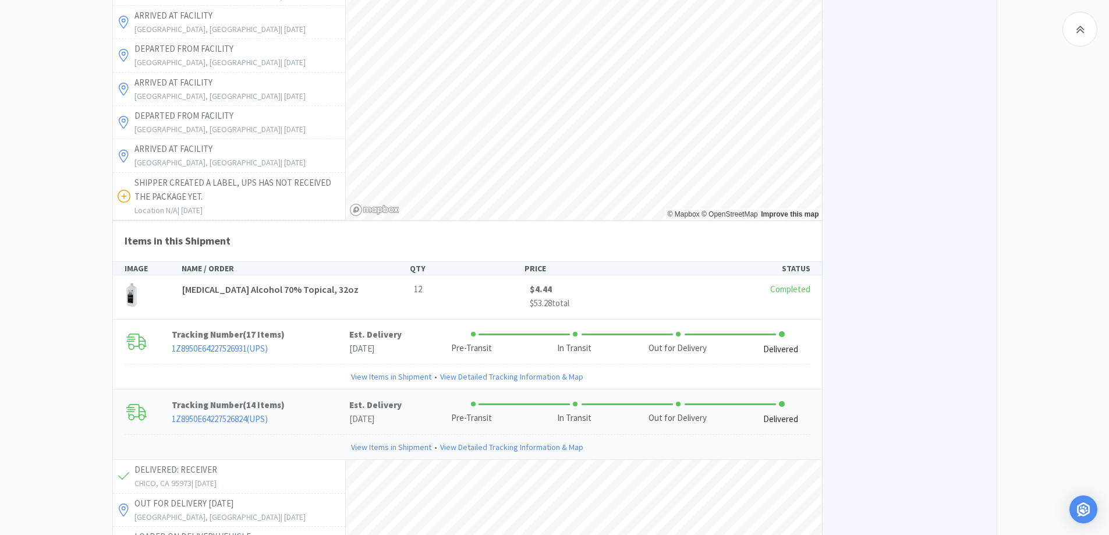
select select "1"
select select "2"
select select "1"
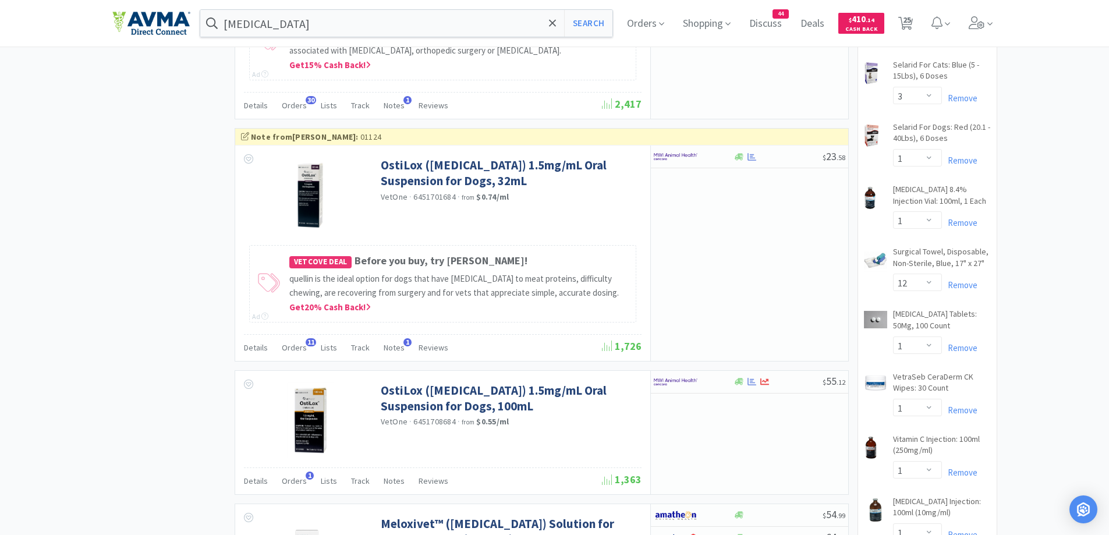
scroll to position [1164, 0]
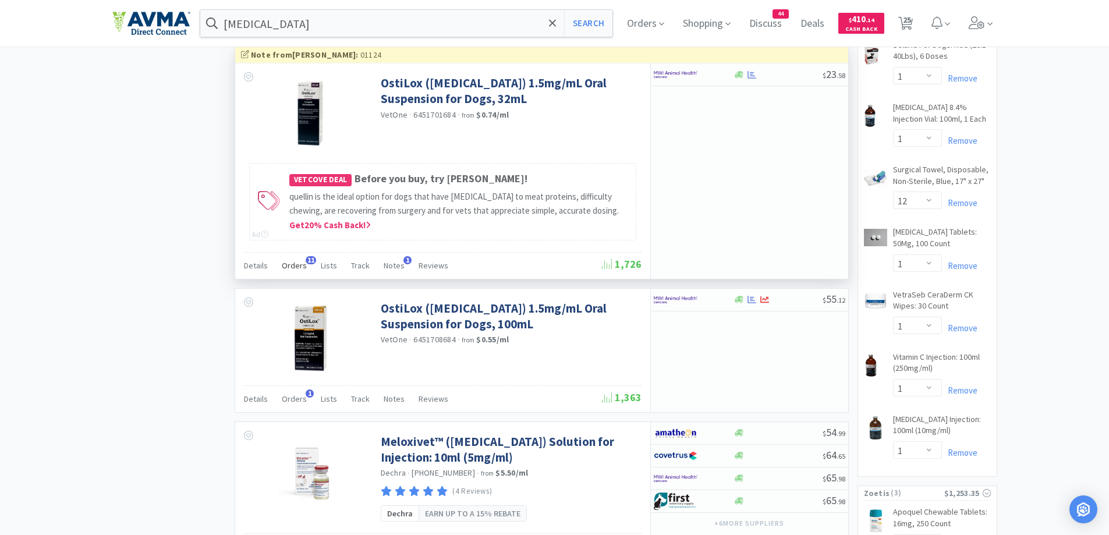
click at [309, 264] on span "11" at bounding box center [311, 260] width 10 height 8
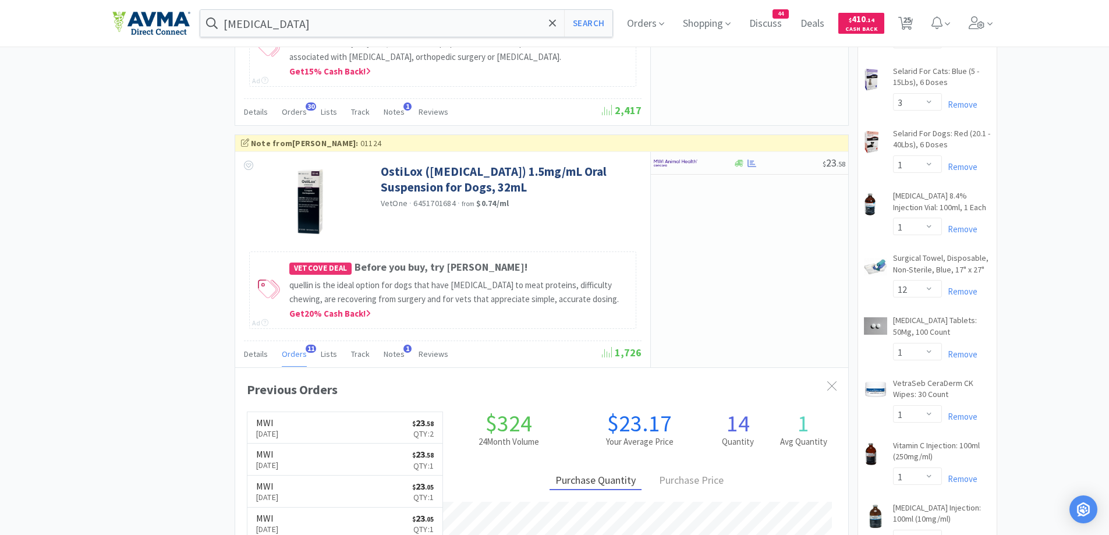
scroll to position [1048, 0]
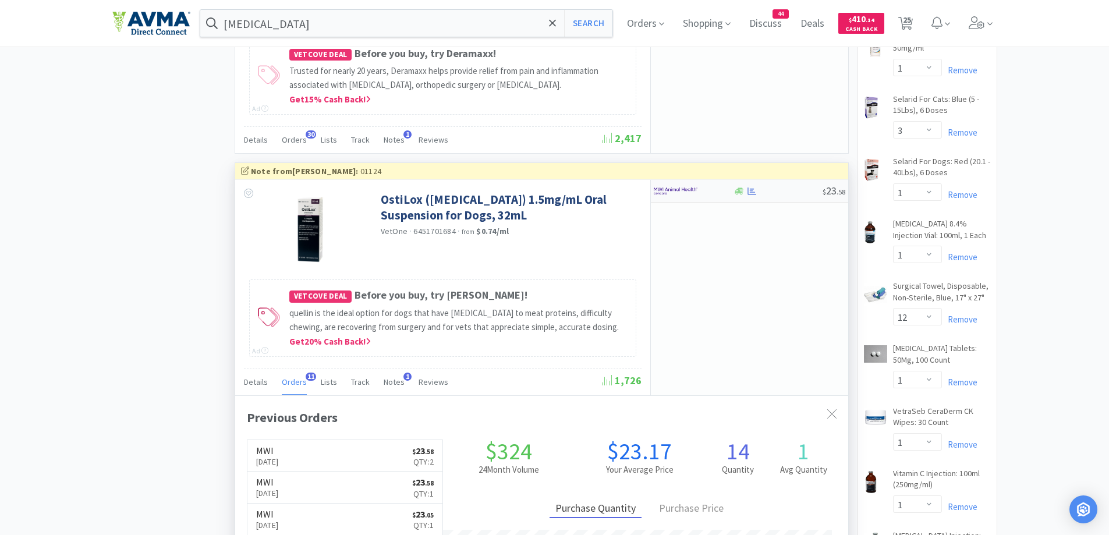
click at [696, 186] on img at bounding box center [676, 190] width 44 height 17
select select "1"
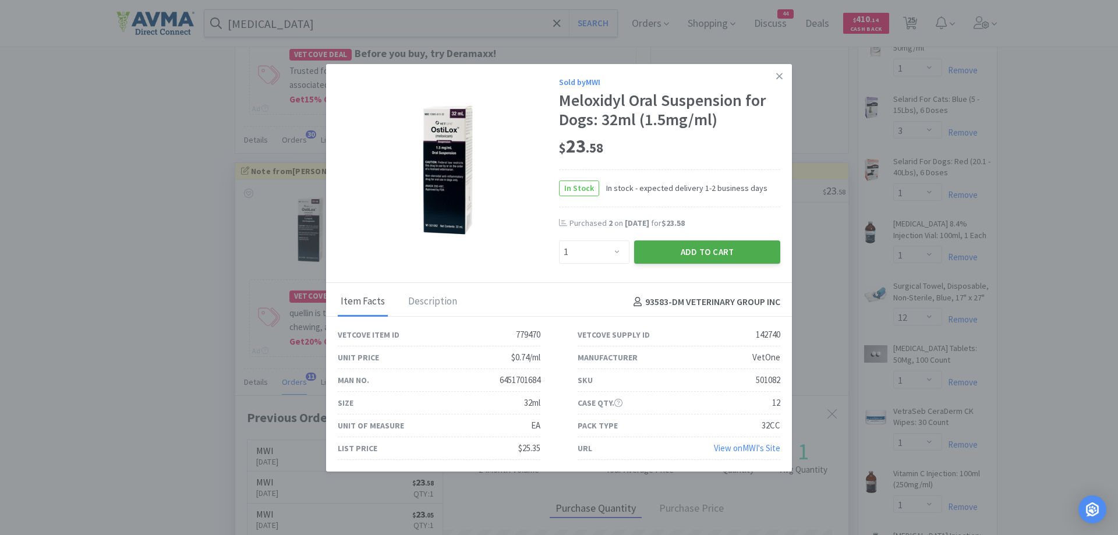
click at [684, 257] on button "Add to Cart" at bounding box center [707, 251] width 146 height 23
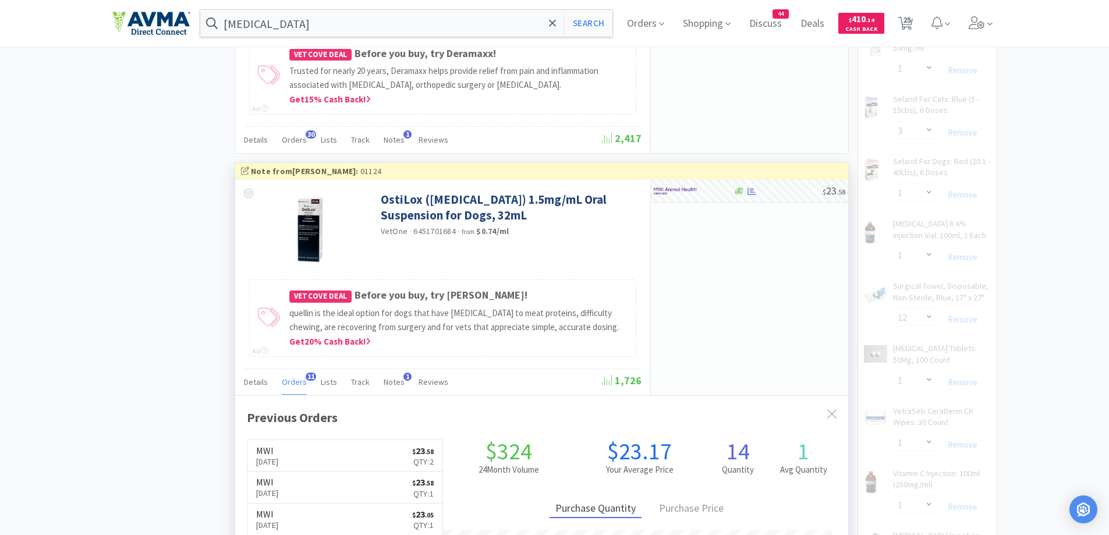
select select "1"
select select "5"
select select "1"
select select "3"
select select "12"
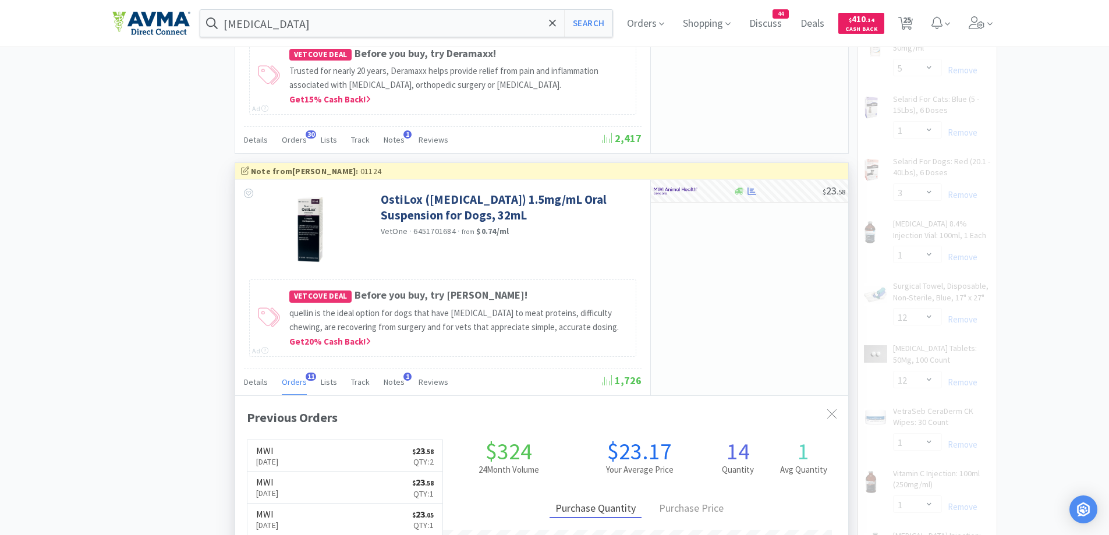
select select "1"
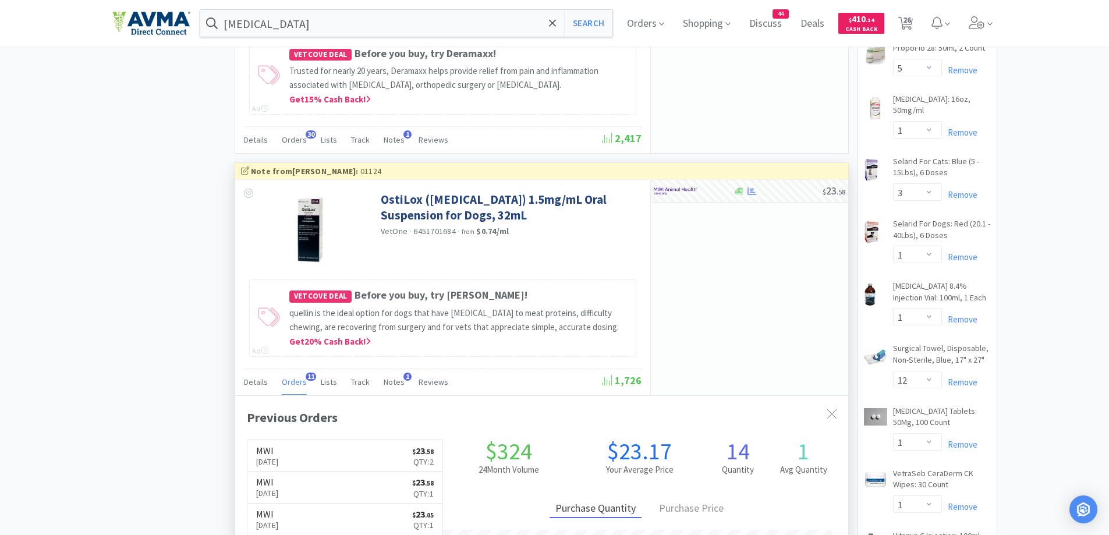
scroll to position [312, 613]
click at [1059, 260] on div "× Filter Results Synced Suppliers Only Manufacturers Only Compounds Only Previo…" at bounding box center [554, 530] width 1109 height 3015
drag, startPoint x: 73, startPoint y: 197, endPoint x: 71, endPoint y: 91, distance: 106.0
click at [73, 196] on div "× Filter Results Synced Suppliers Only Manufacturers Only Compounds Only Previo…" at bounding box center [554, 530] width 1109 height 3015
click at [178, 168] on div "× Filter Results Synced Suppliers Only Manufacturers Only Compounds Only Previo…" at bounding box center [554, 530] width 885 height 3015
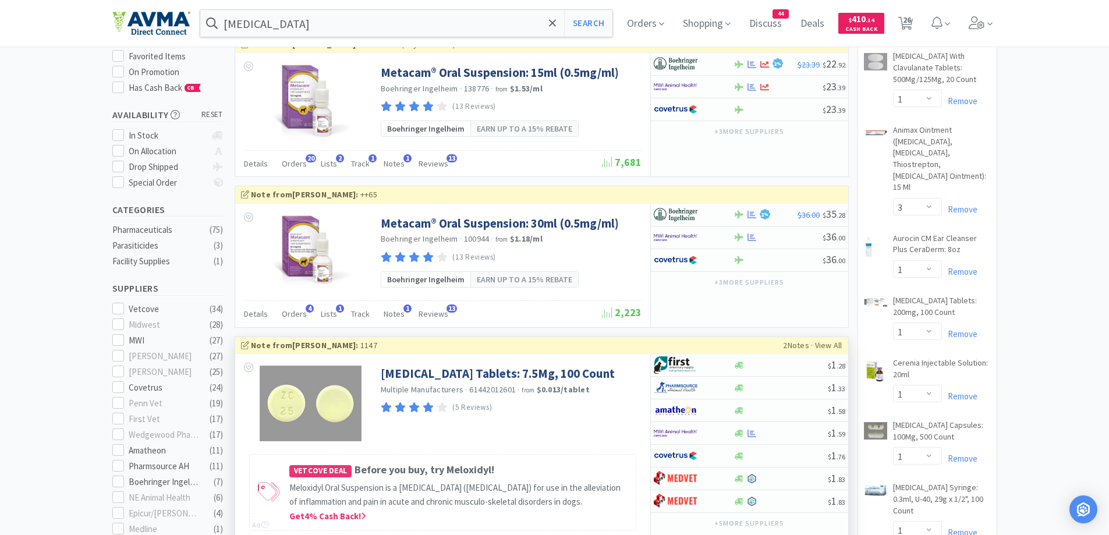
scroll to position [0, 0]
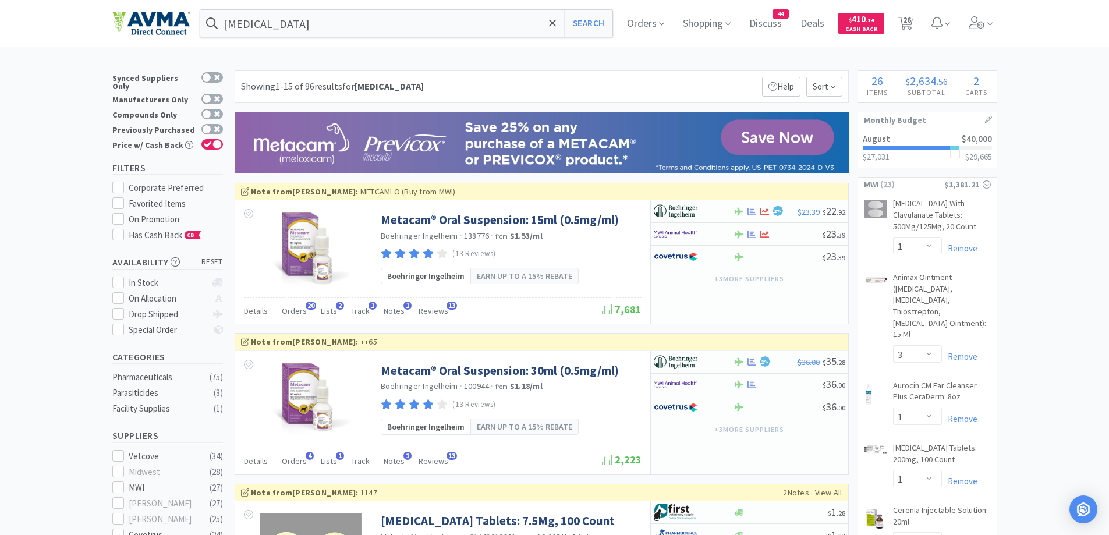
click at [540, 97] on div "Showing 1-15 of 96 results for [MEDICAL_DATA] Filters Help Sort" at bounding box center [542, 86] width 614 height 33
click at [465, 34] on input "[MEDICAL_DATA]" at bounding box center [406, 23] width 413 height 27
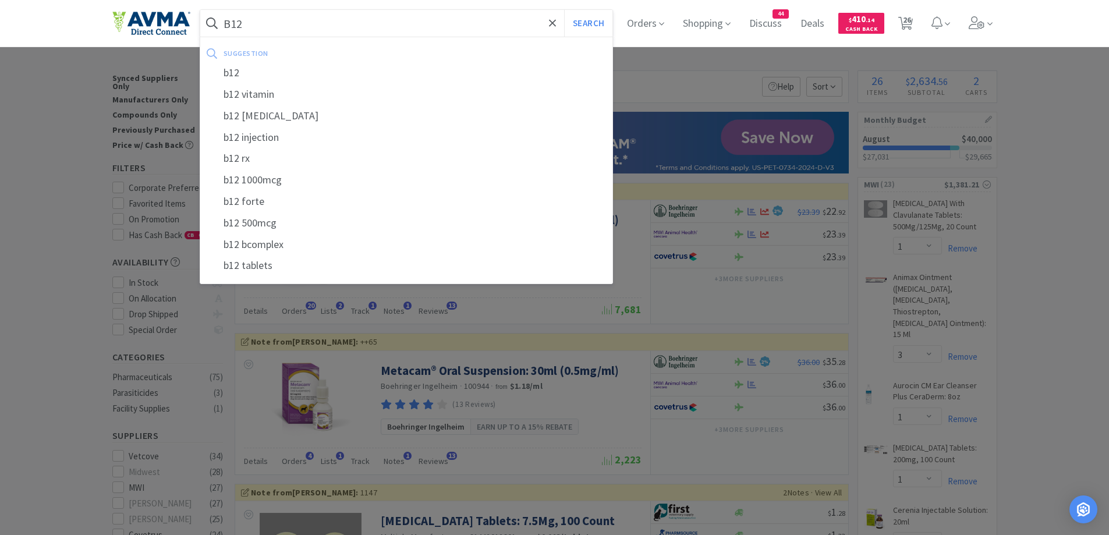
type input "B12"
click at [564, 10] on button "Search" at bounding box center [588, 23] width 48 height 27
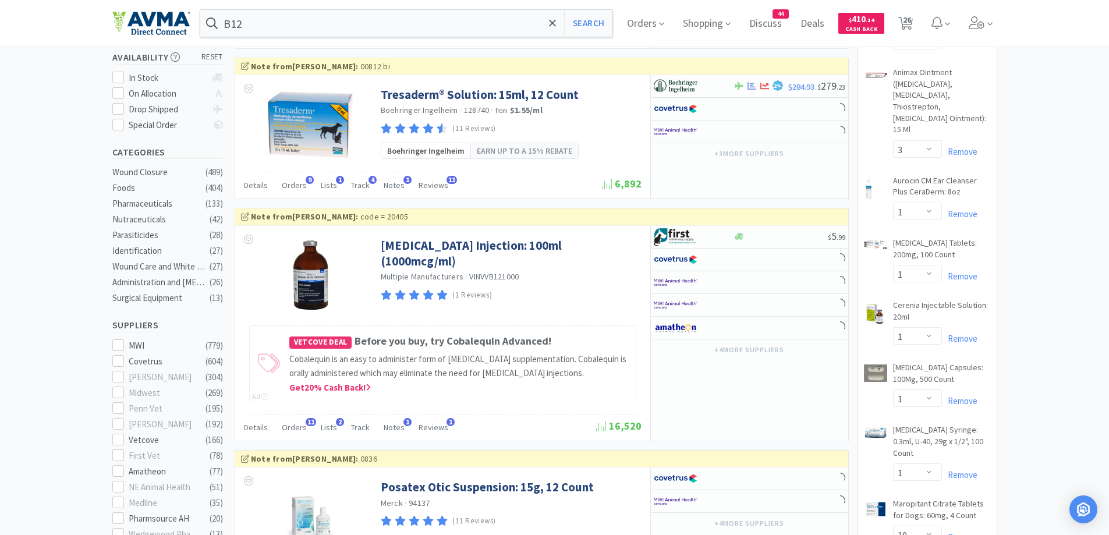
scroll to position [233, 0]
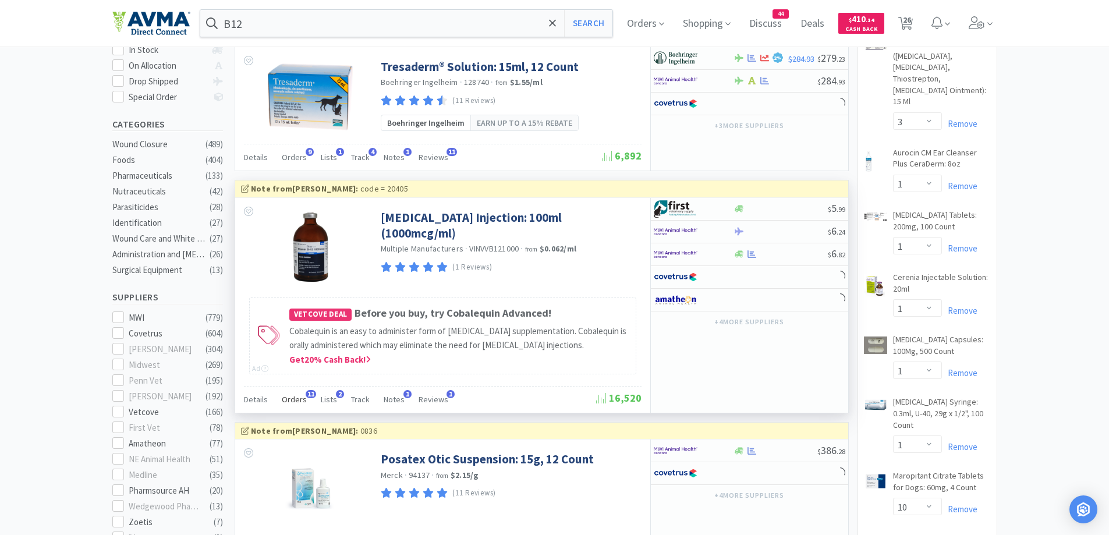
click at [297, 399] on span "Orders" at bounding box center [294, 399] width 25 height 10
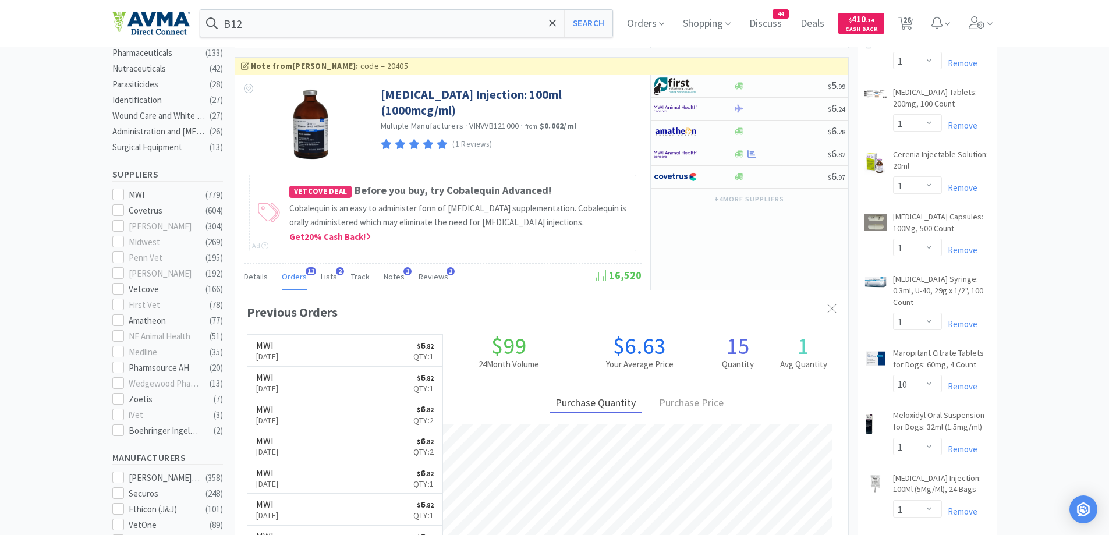
scroll to position [239, 0]
